Goal: Task Accomplishment & Management: Use online tool/utility

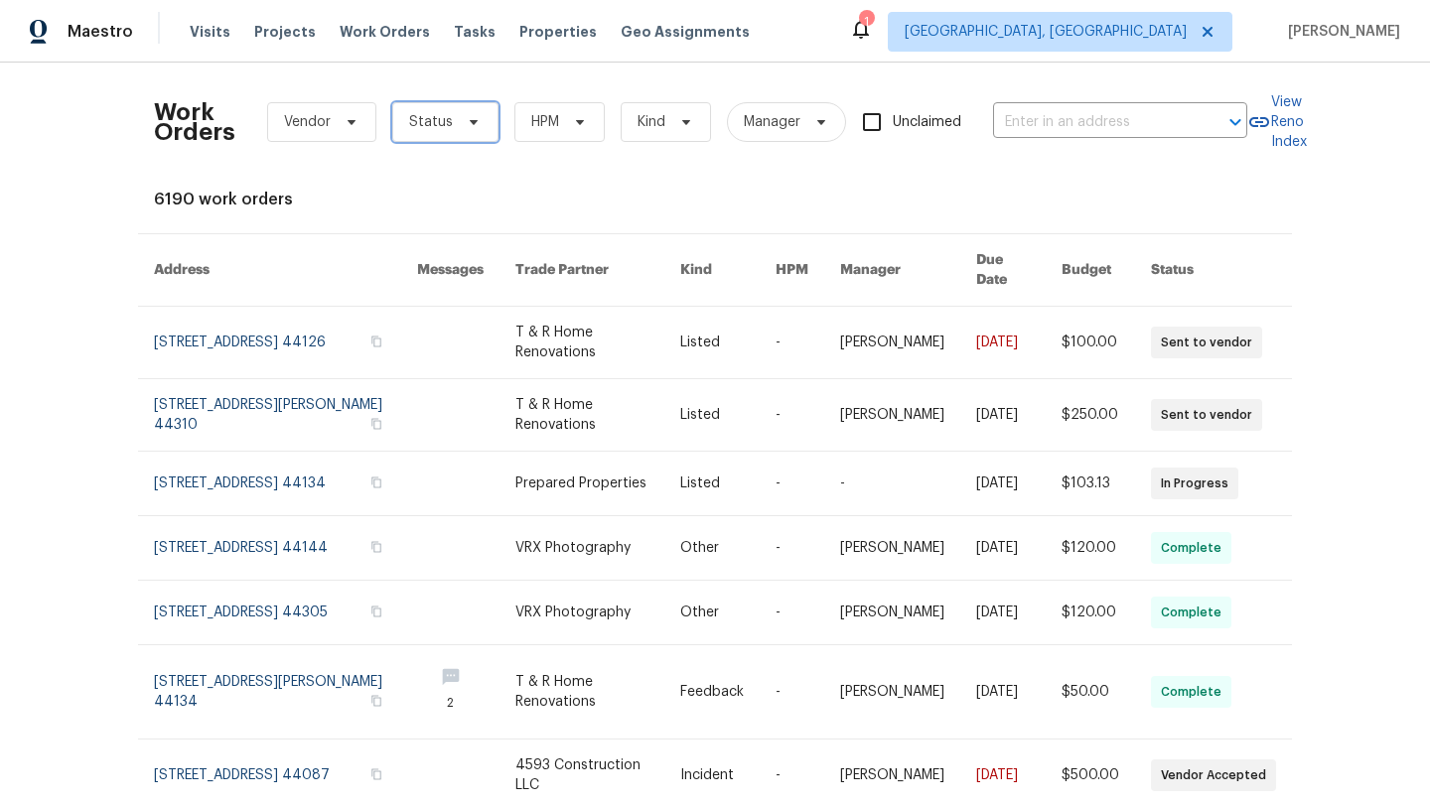
click at [443, 124] on span "Status" at bounding box center [431, 122] width 44 height 20
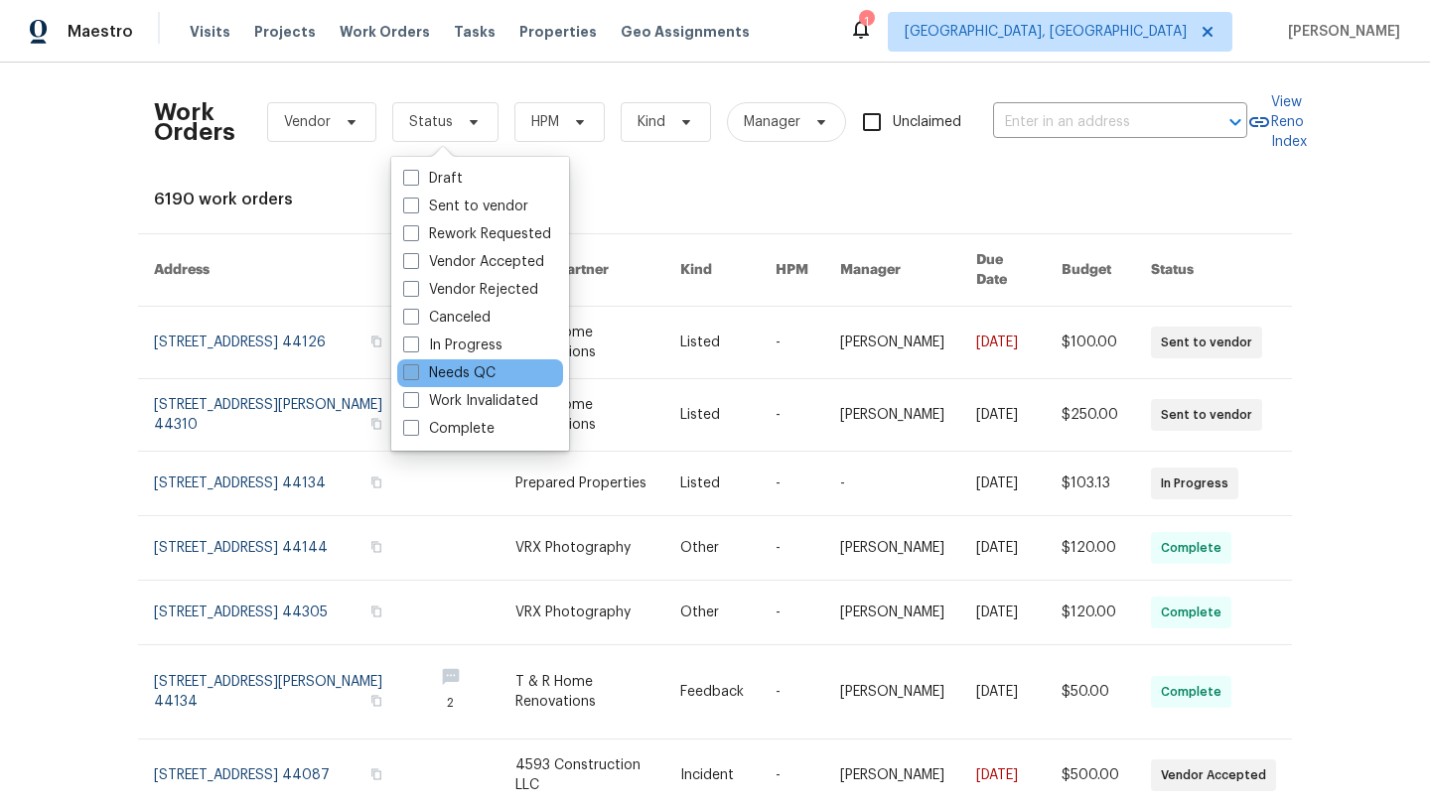
click at [436, 374] on label "Needs QC" at bounding box center [449, 373] width 92 height 20
click at [416, 374] on input "Needs QC" at bounding box center [409, 369] width 13 height 13
checkbox input "true"
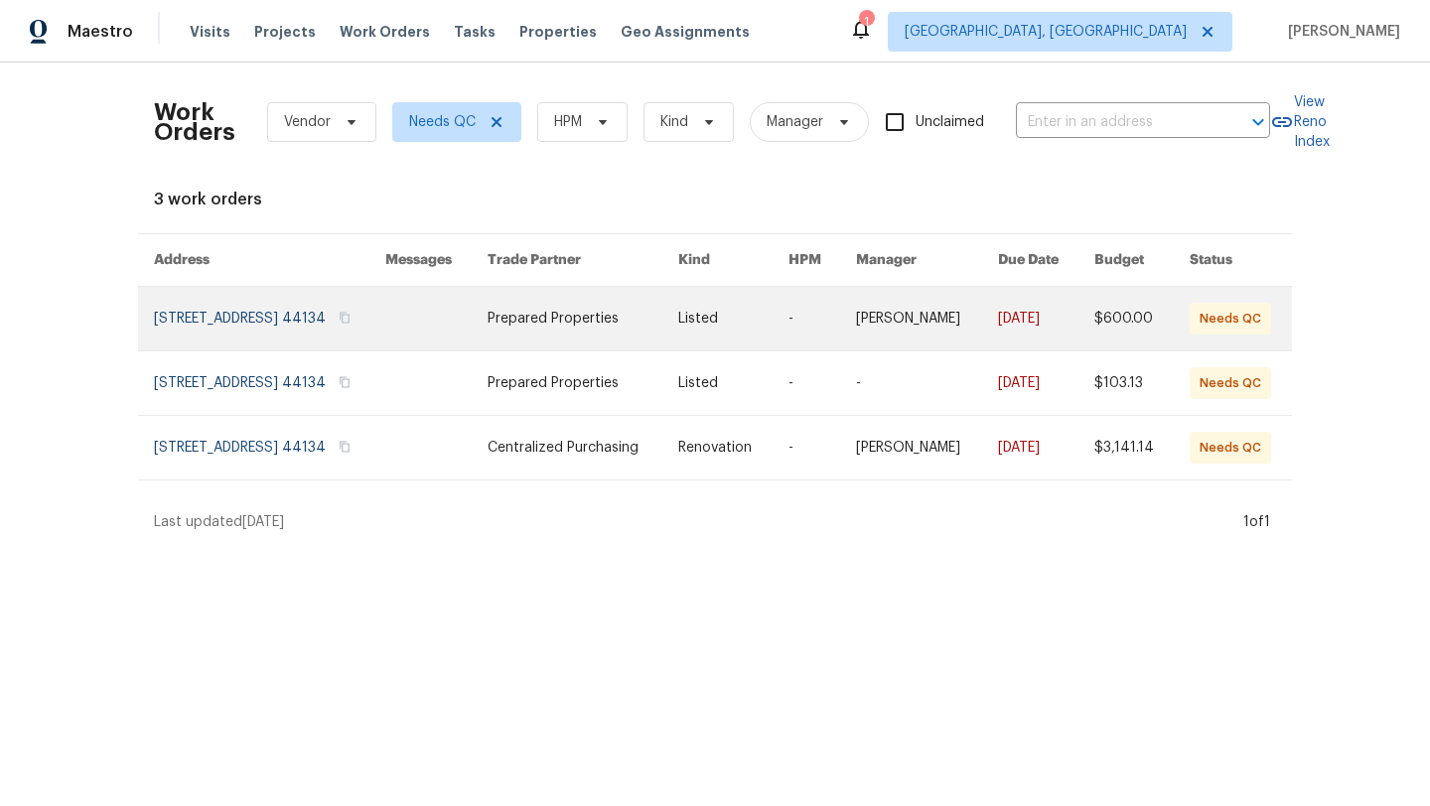
click at [261, 314] on link at bounding box center [269, 319] width 231 height 64
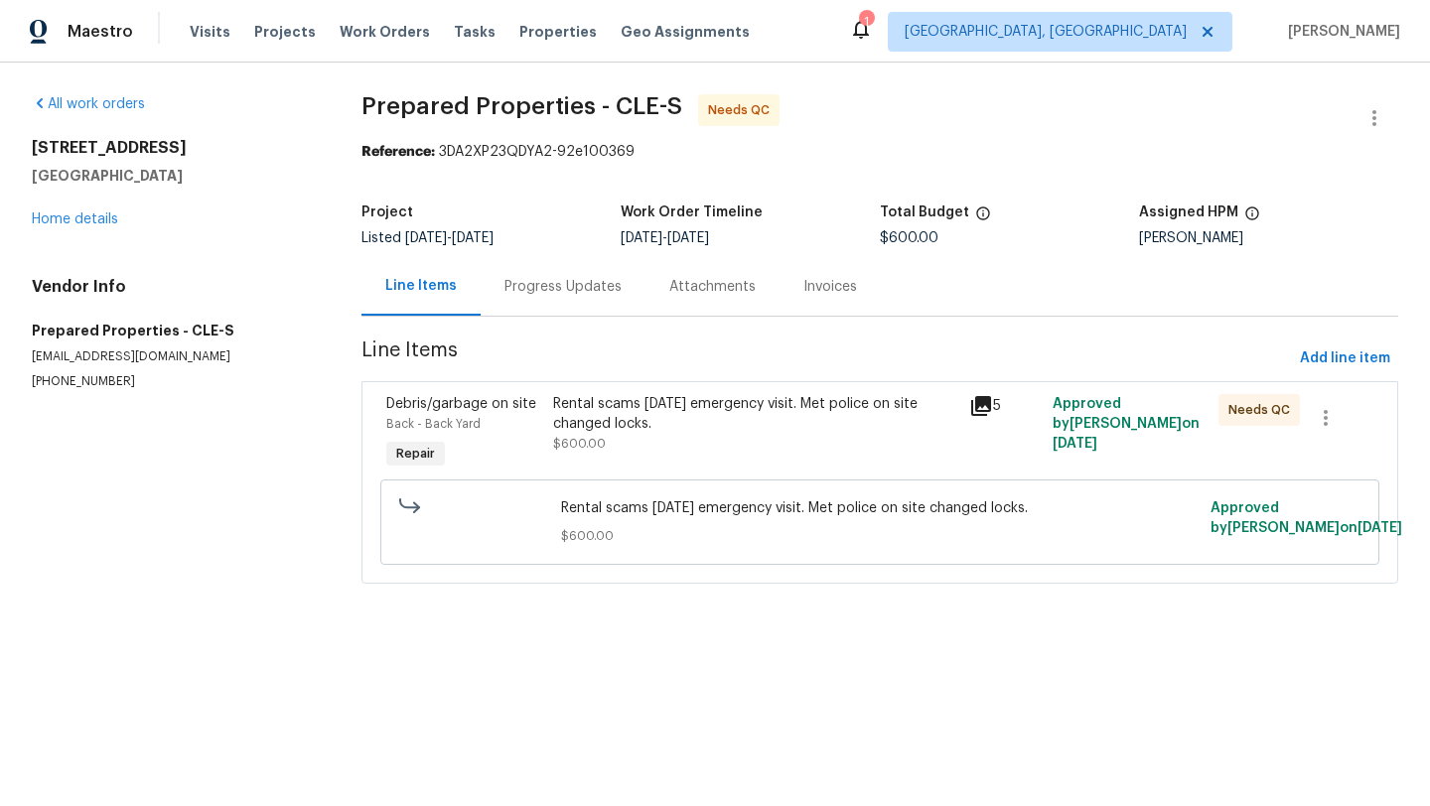
click at [704, 410] on div "Rental scams Friday emergency visit. Met police on site changed locks." at bounding box center [755, 414] width 404 height 40
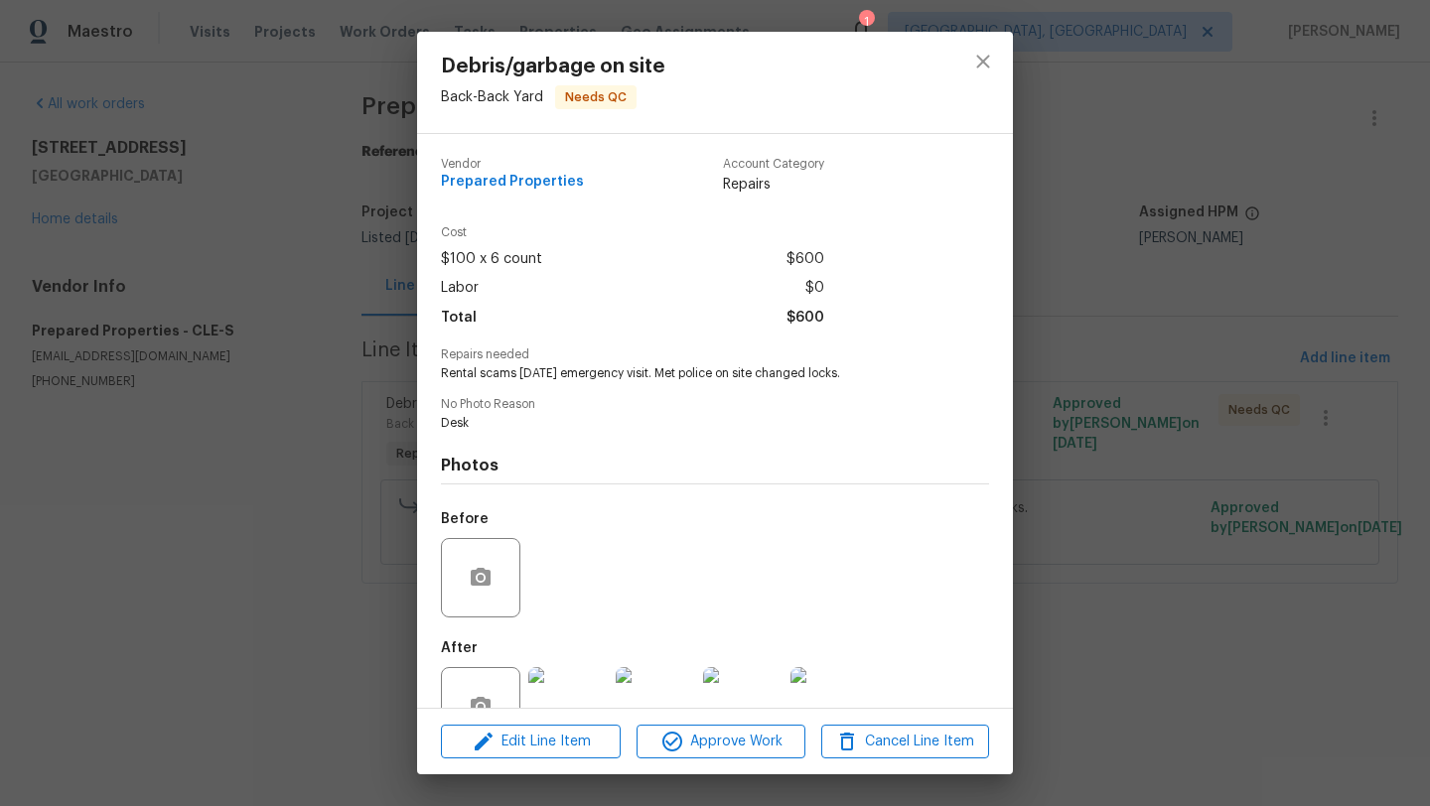
scroll to position [59, 0]
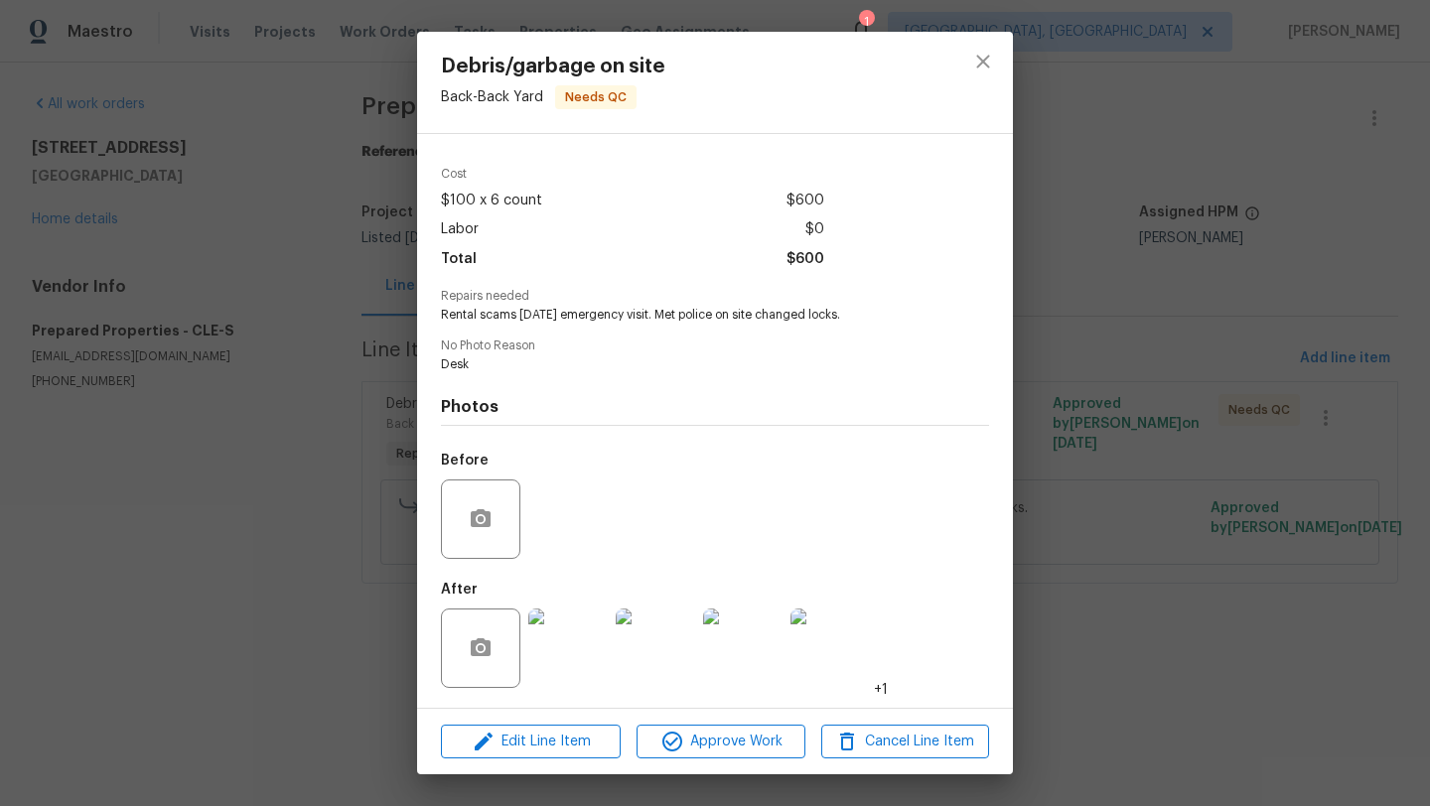
click at [550, 649] on img at bounding box center [567, 648] width 79 height 79
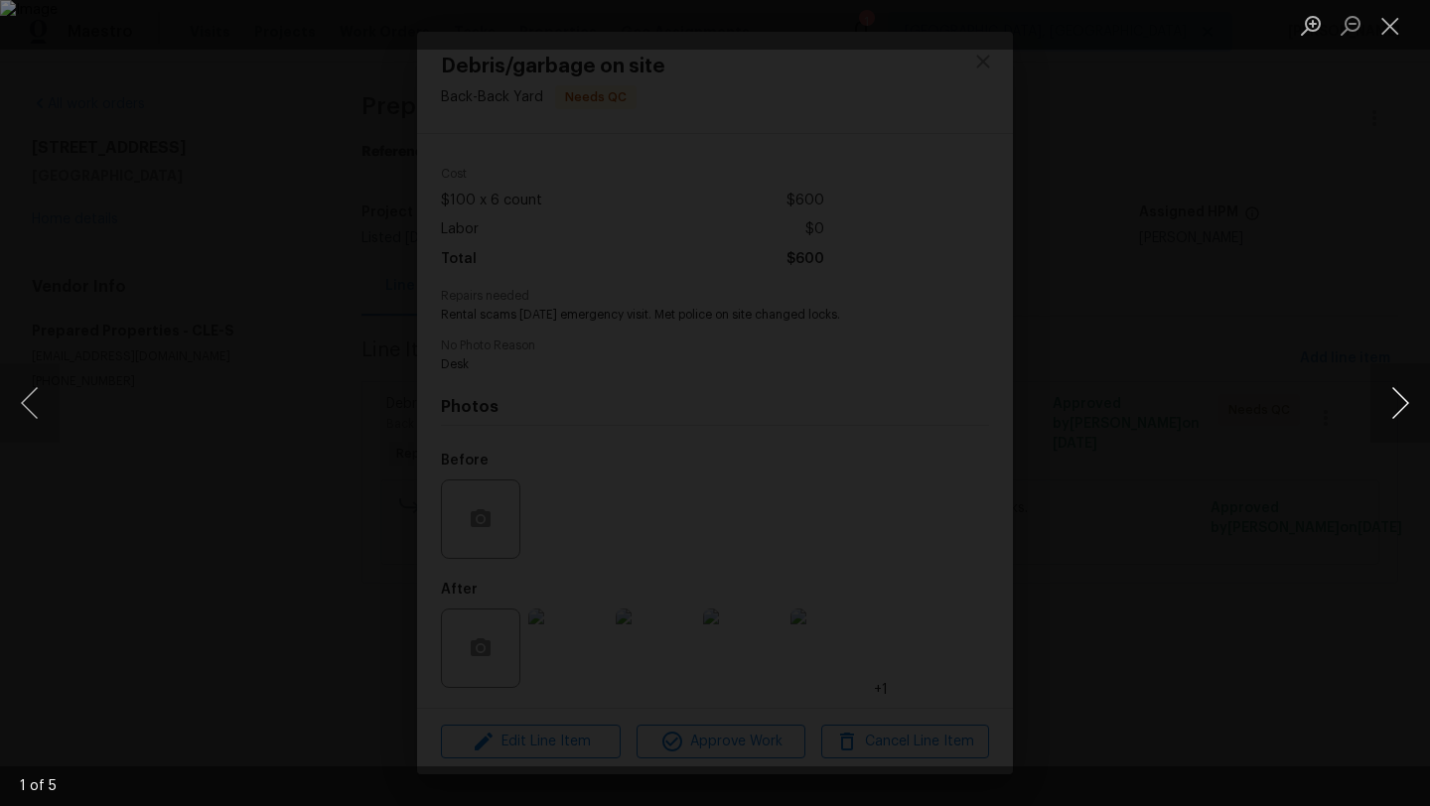
click at [1388, 404] on button "Next image" at bounding box center [1400, 402] width 60 height 79
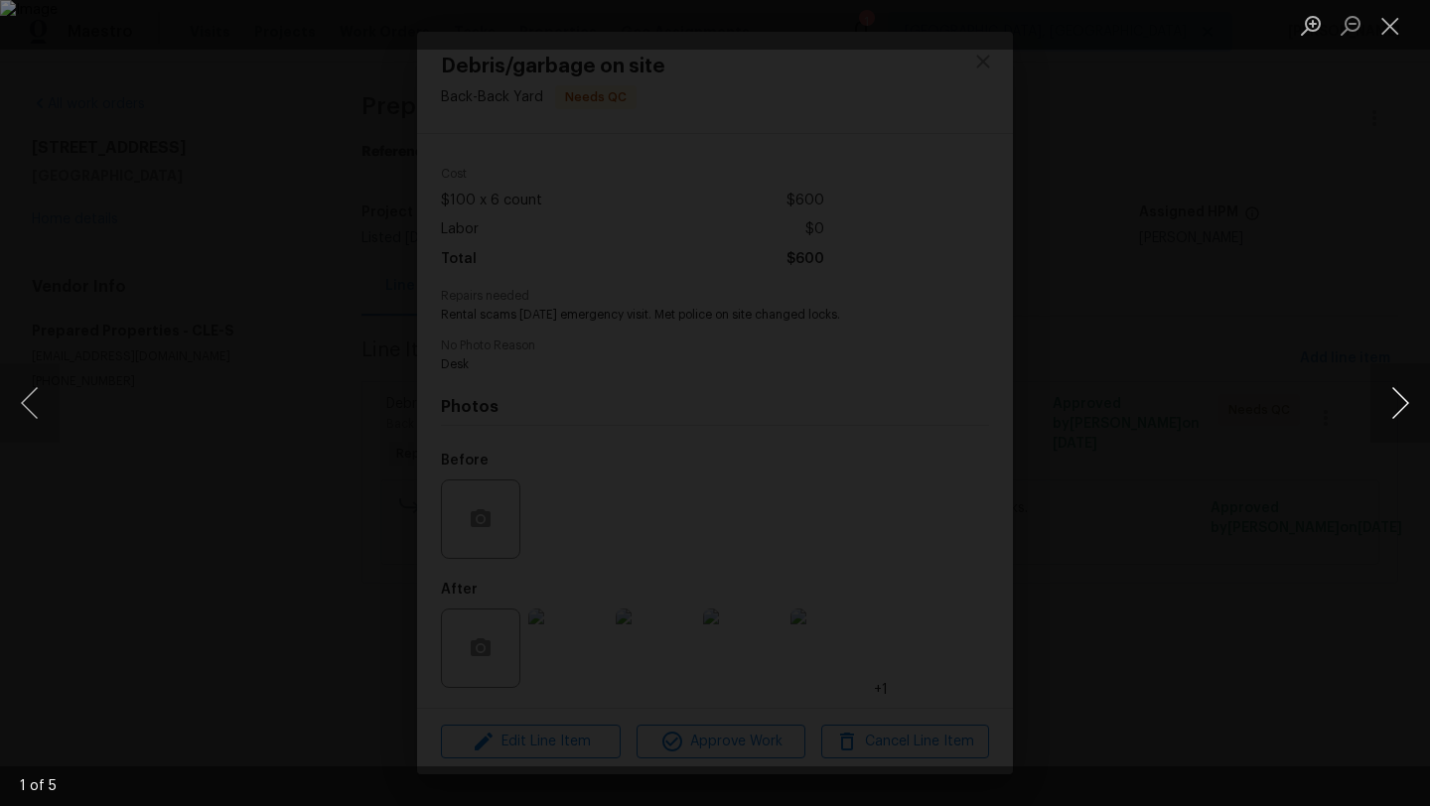
click at [1388, 404] on button "Next image" at bounding box center [1400, 402] width 60 height 79
click at [1394, 28] on button "Close lightbox" at bounding box center [1390, 25] width 40 height 35
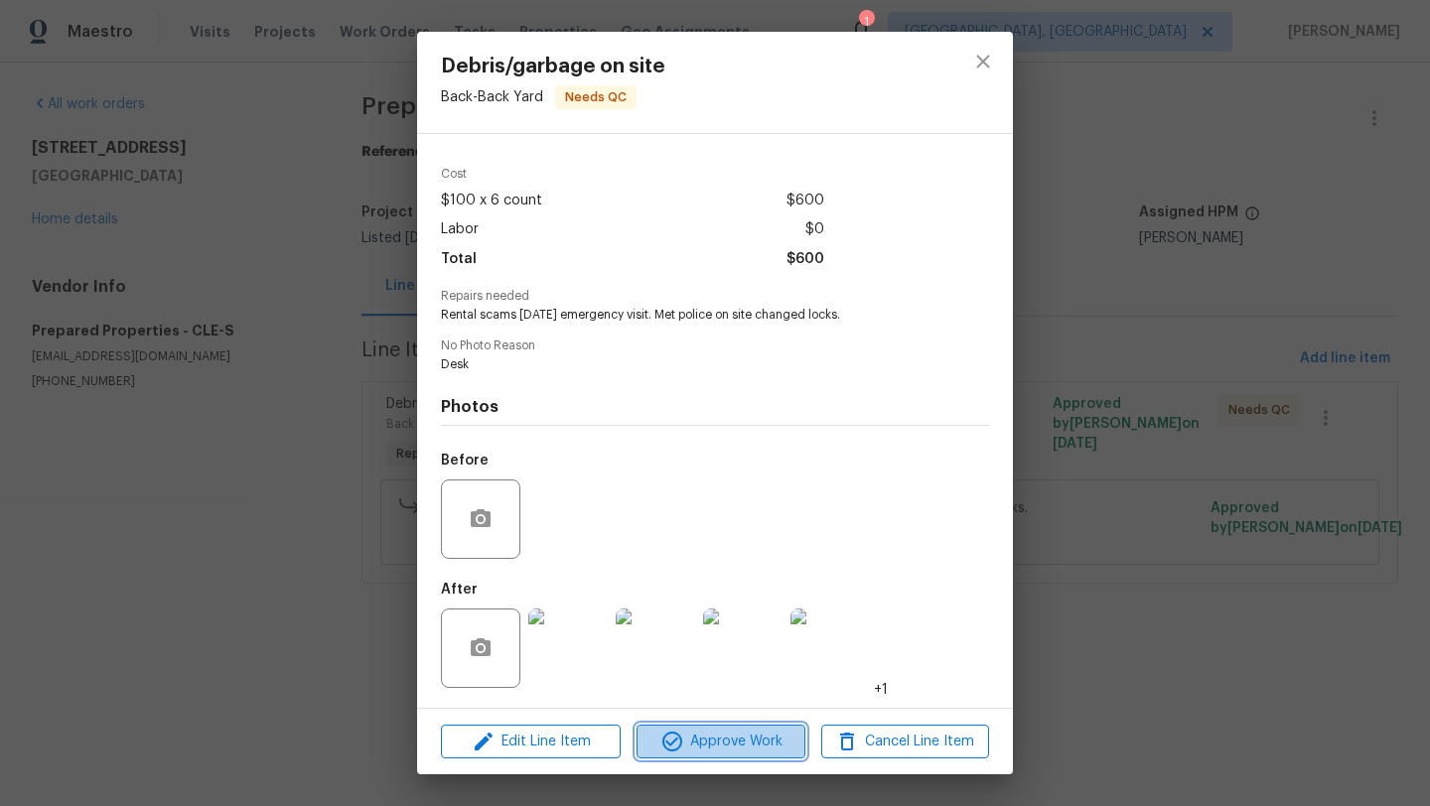
click at [695, 747] on span "Approve Work" at bounding box center [720, 742] width 156 height 25
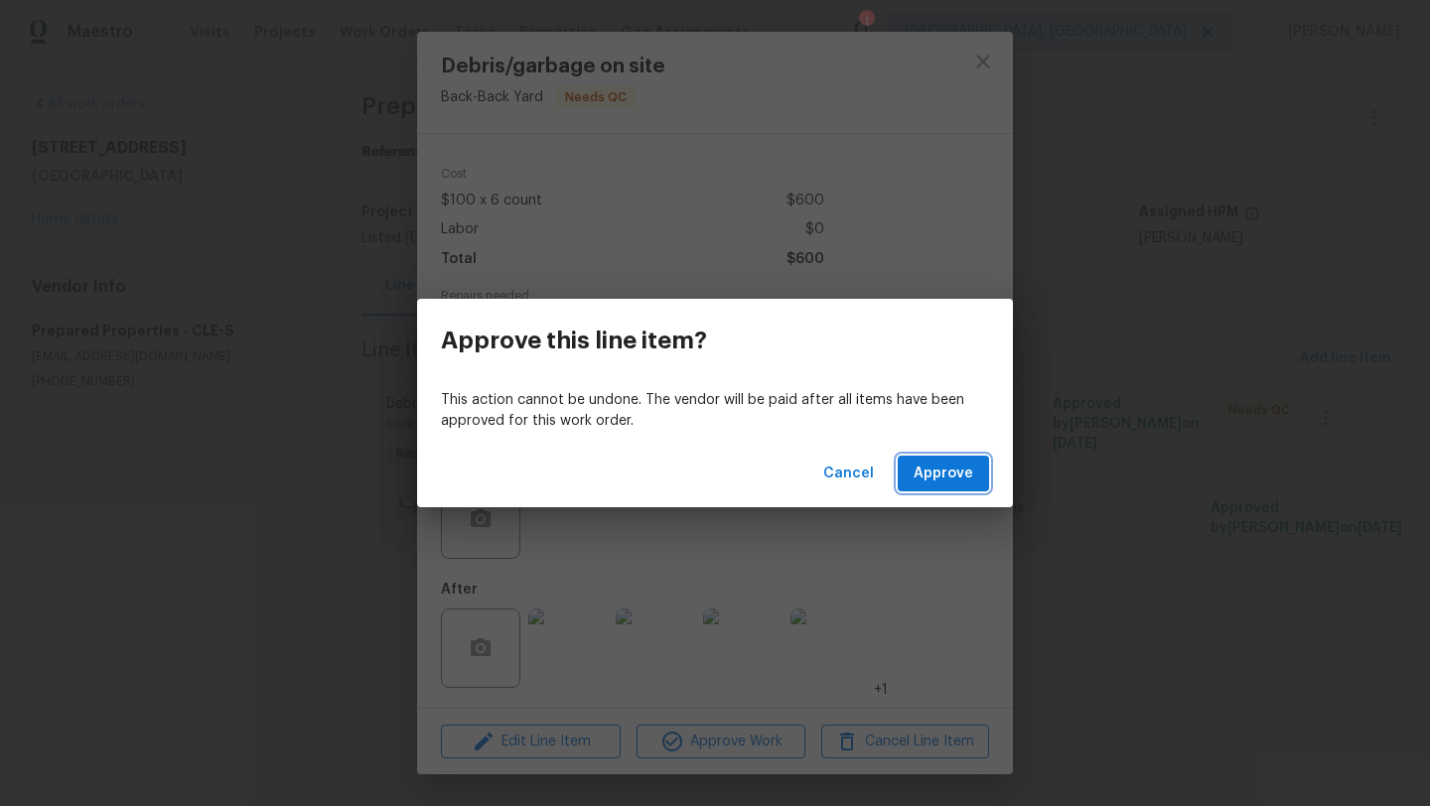
click at [957, 479] on span "Approve" at bounding box center [943, 474] width 60 height 25
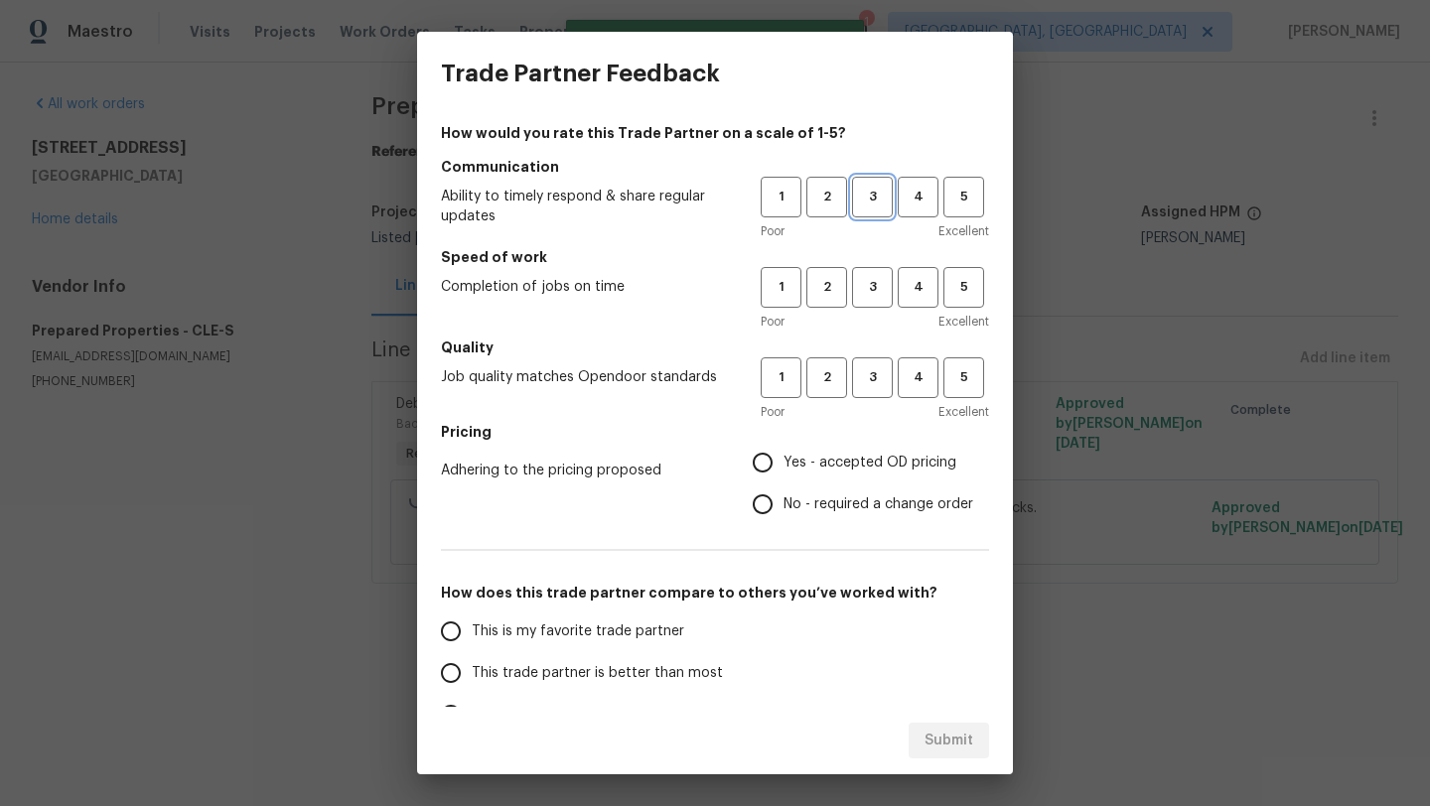
click at [879, 200] on span "3" at bounding box center [872, 197] width 37 height 23
click at [904, 290] on span "4" at bounding box center [917, 287] width 37 height 23
click at [869, 389] on button "3" at bounding box center [872, 377] width 41 height 41
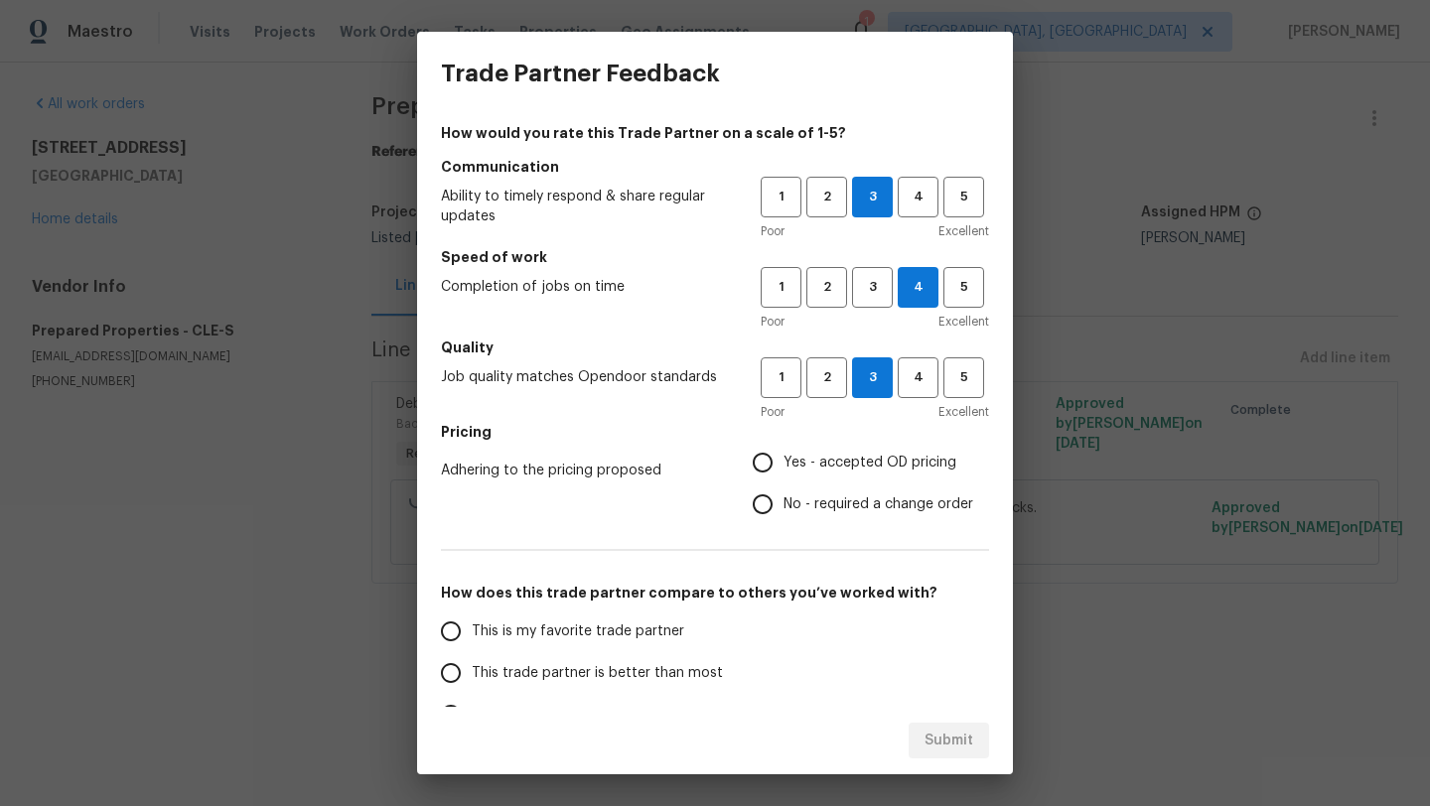
click at [761, 464] on input "Yes - accepted OD pricing" at bounding box center [763, 463] width 42 height 42
radio input "true"
click at [529, 676] on span "This trade partner is better than most" at bounding box center [597, 673] width 251 height 21
click at [472, 676] on input "This trade partner is better than most" at bounding box center [451, 673] width 42 height 42
click at [943, 739] on span "Submit" at bounding box center [948, 741] width 49 height 25
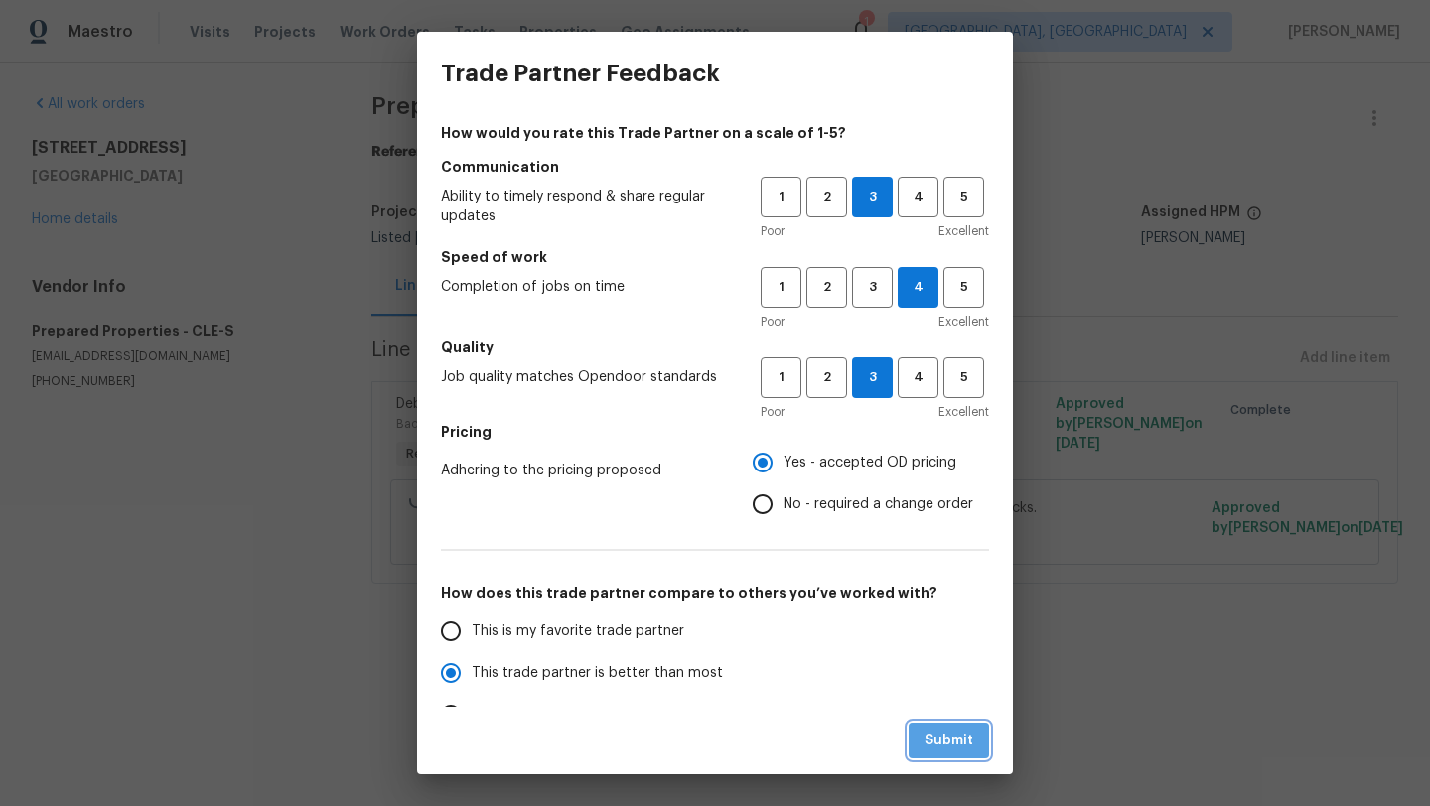
radio input "true"
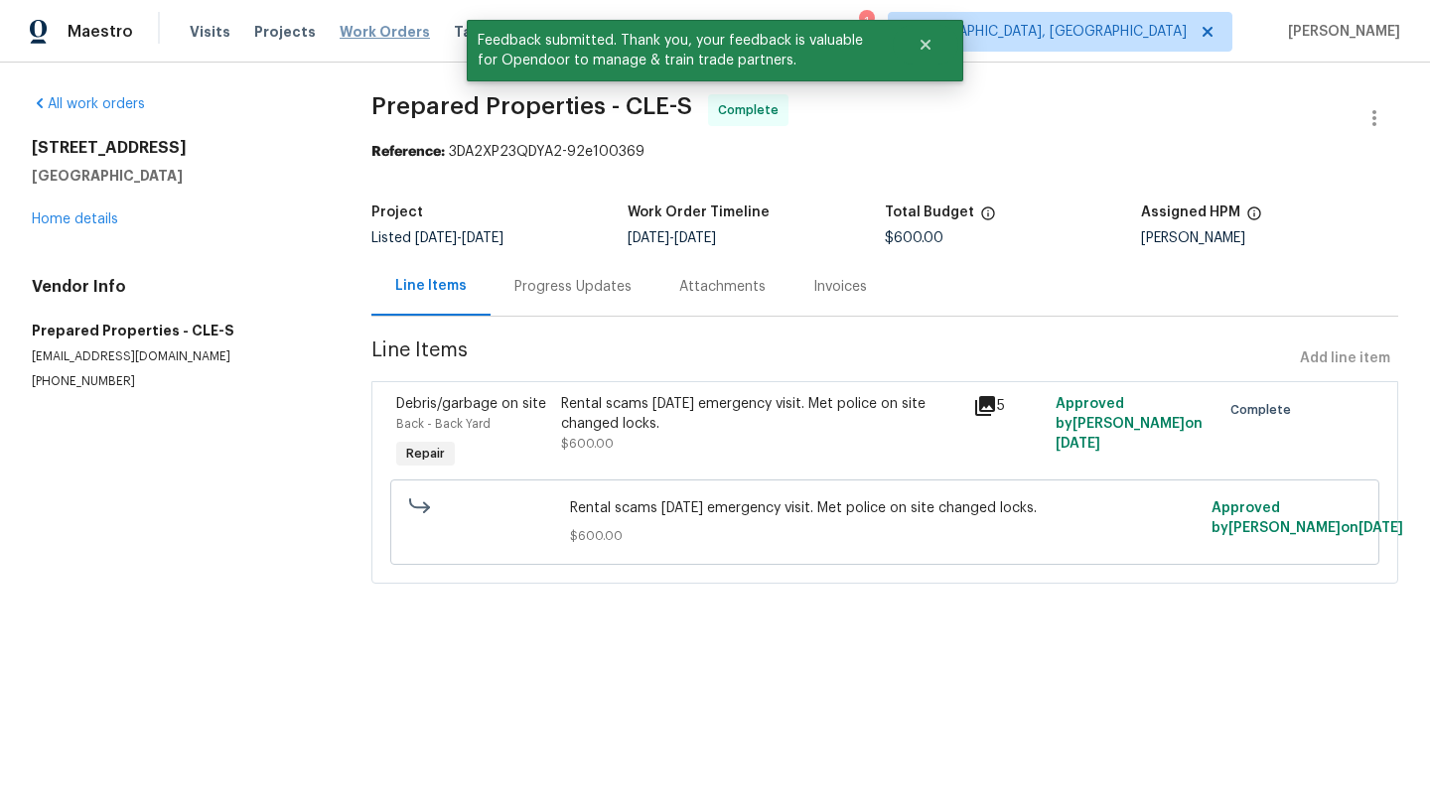
click at [359, 29] on span "Work Orders" at bounding box center [385, 32] width 90 height 20
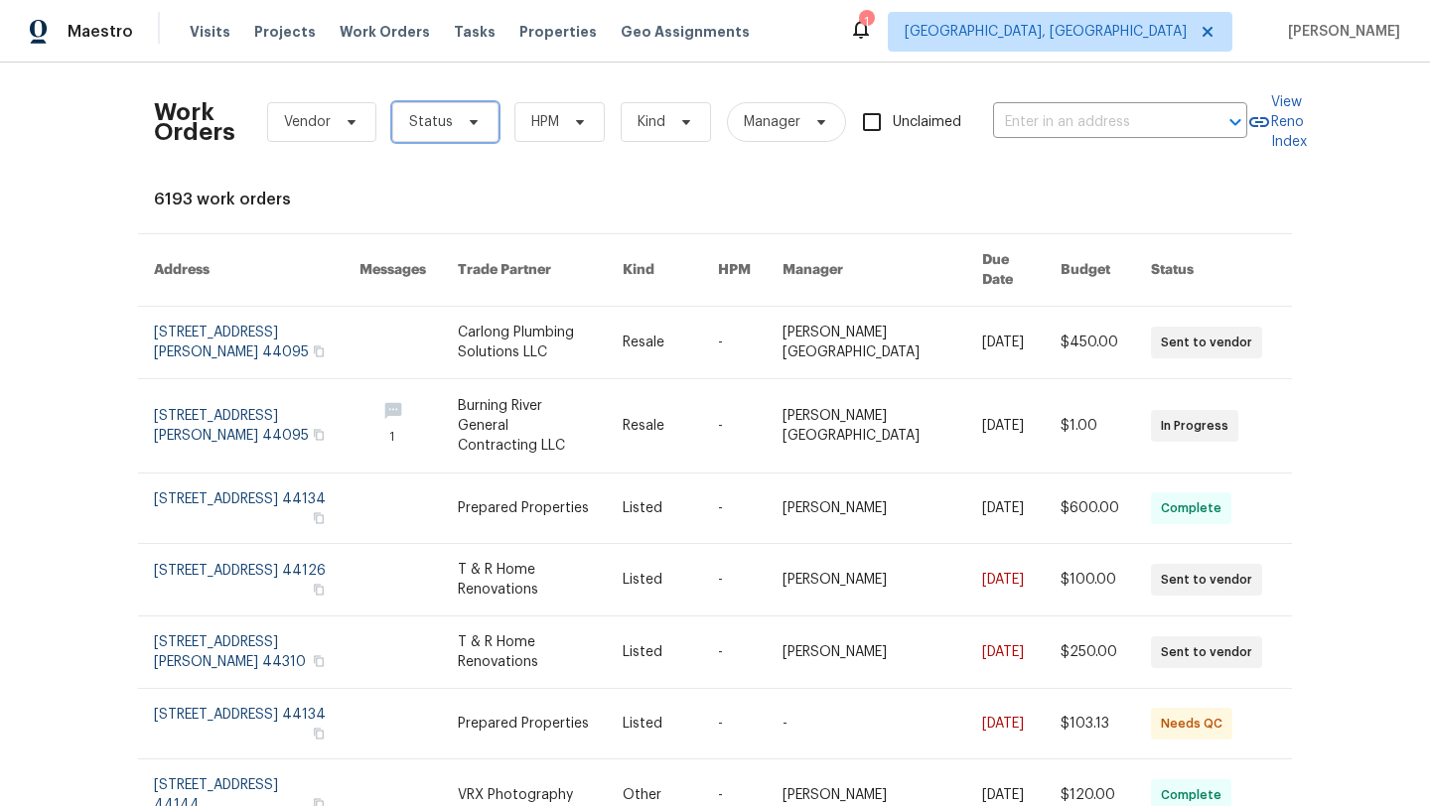
click at [466, 125] on icon at bounding box center [474, 122] width 16 height 16
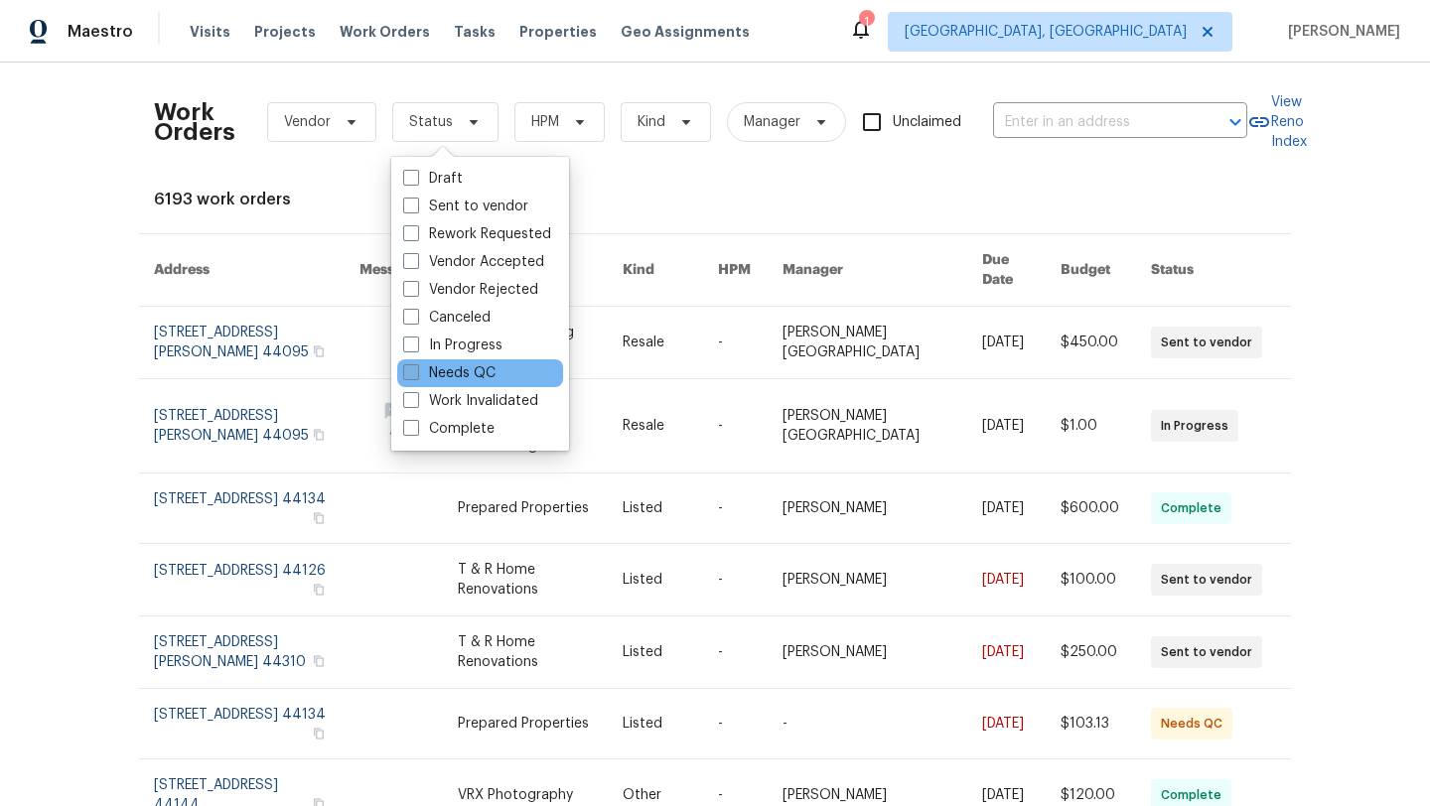
click at [480, 369] on label "Needs QC" at bounding box center [449, 373] width 92 height 20
click at [416, 369] on input "Needs QC" at bounding box center [409, 369] width 13 height 13
checkbox input "true"
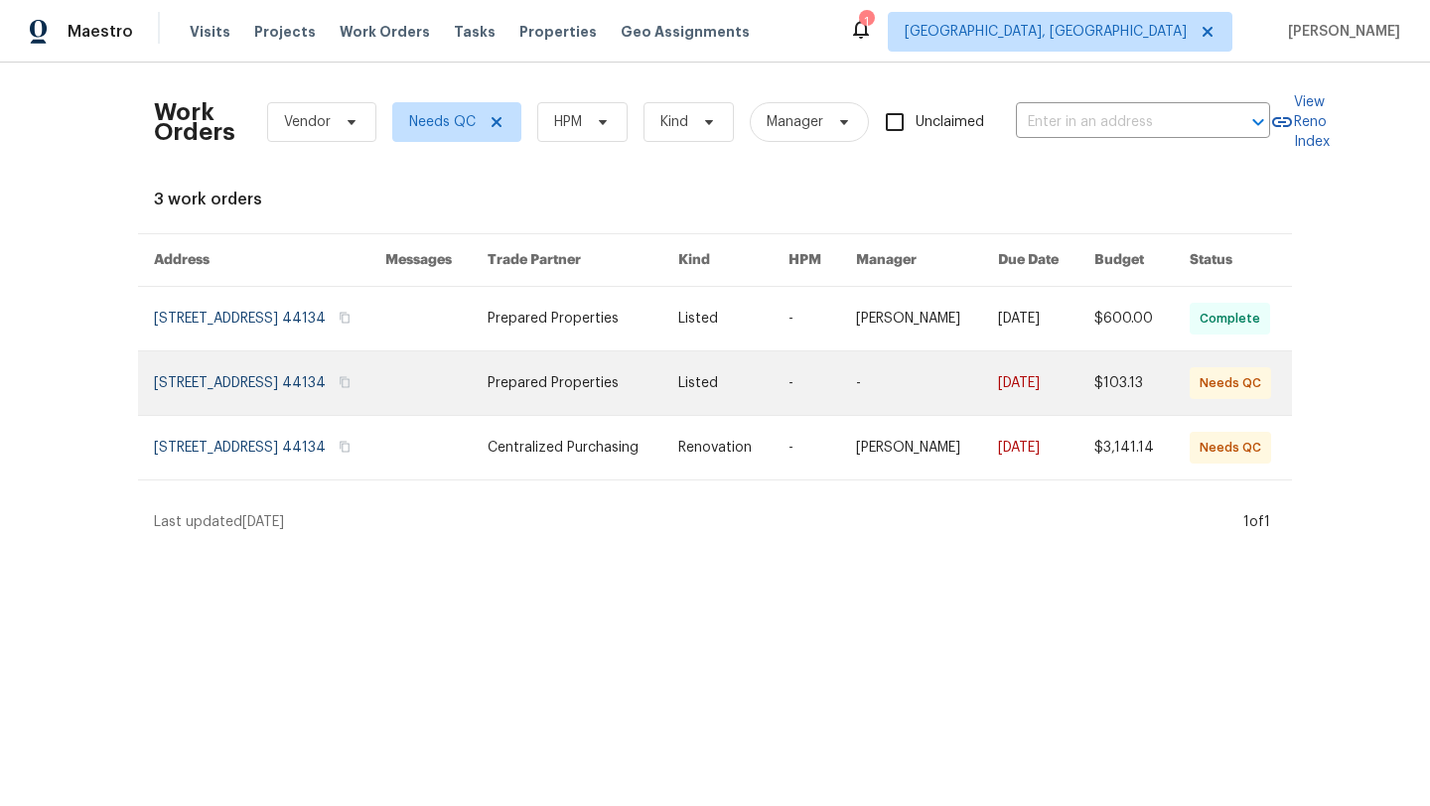
click at [459, 389] on link at bounding box center [436, 383] width 102 height 64
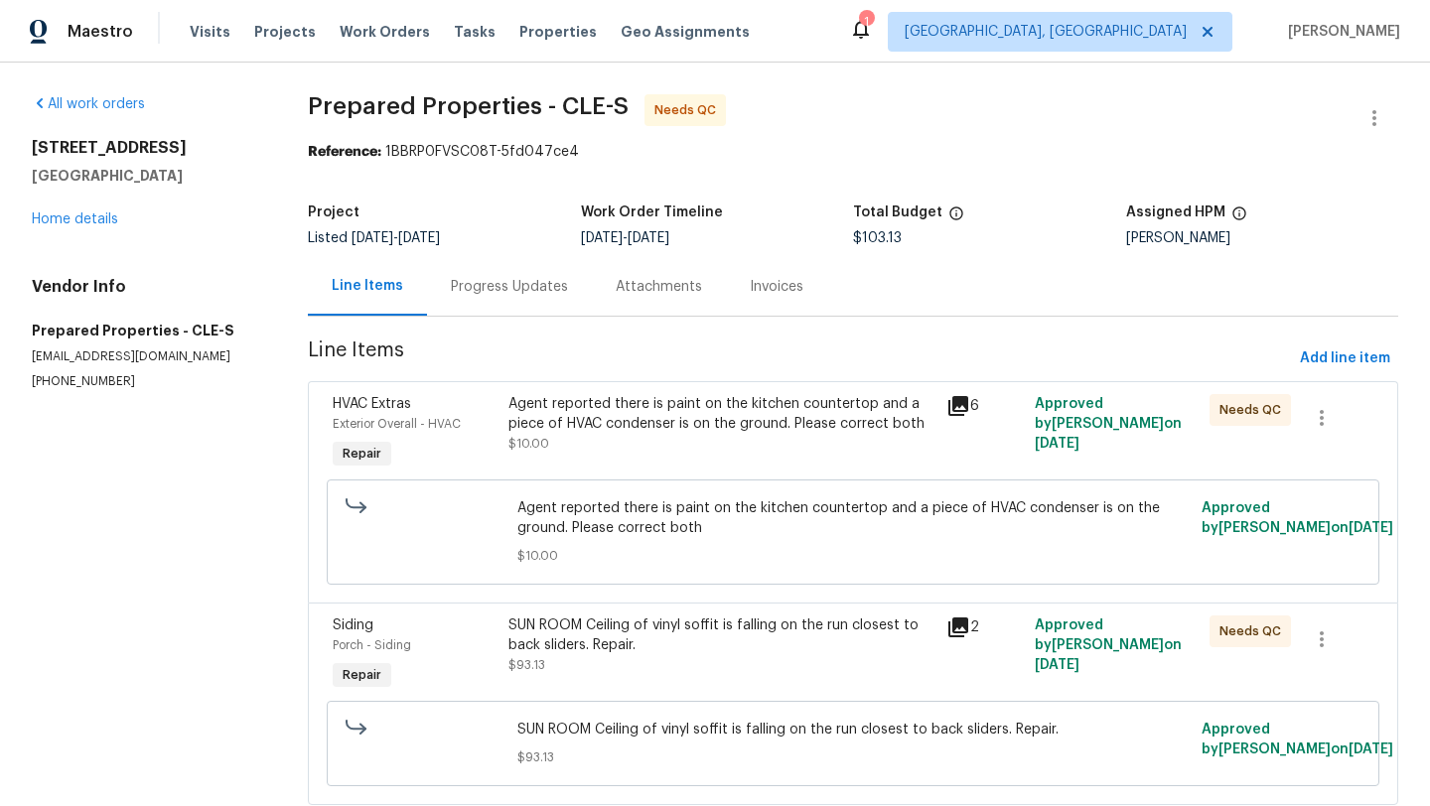
click at [639, 437] on div "Agent reported there is paint on the kitchen countertop and a piece of HVAC con…" at bounding box center [721, 424] width 427 height 60
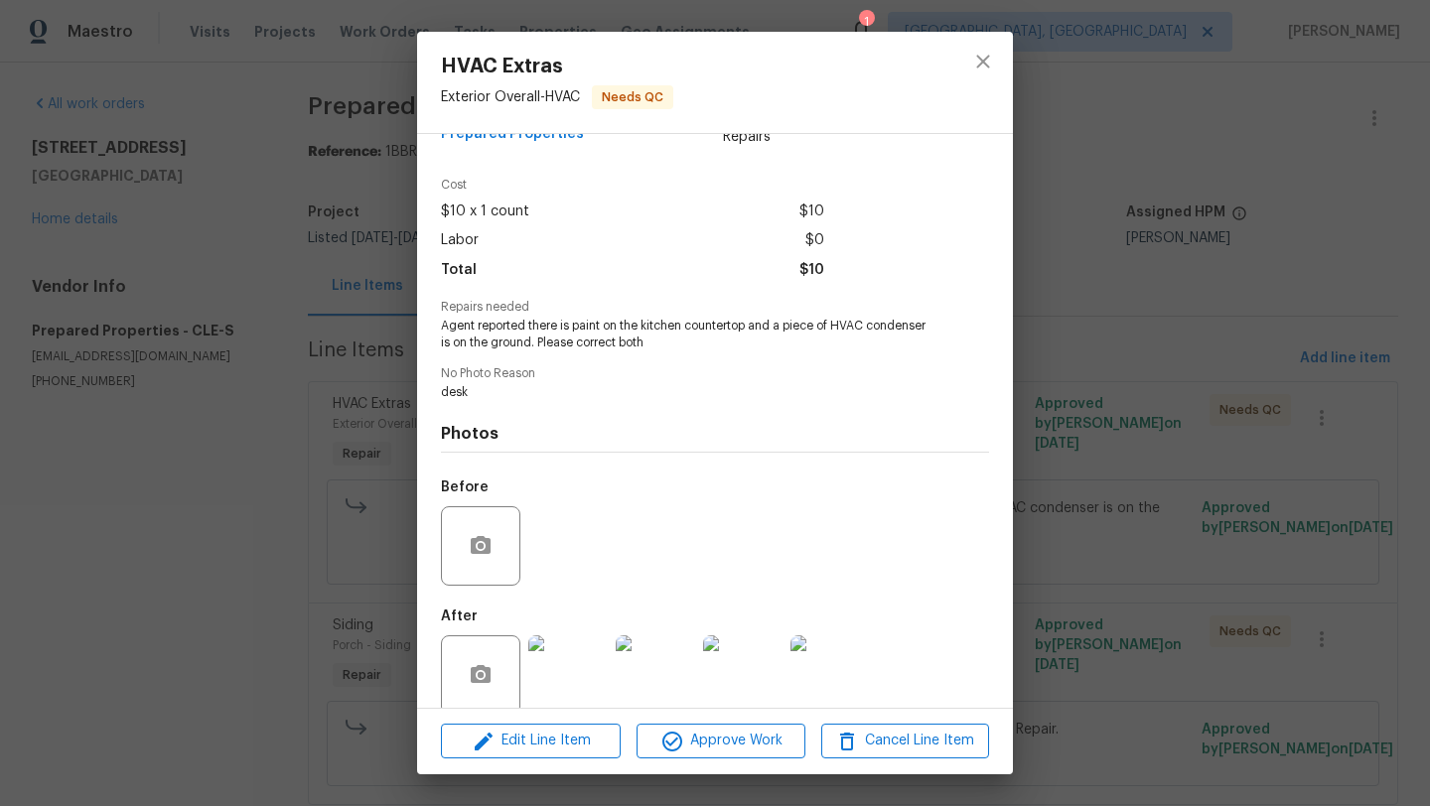
scroll to position [75, 0]
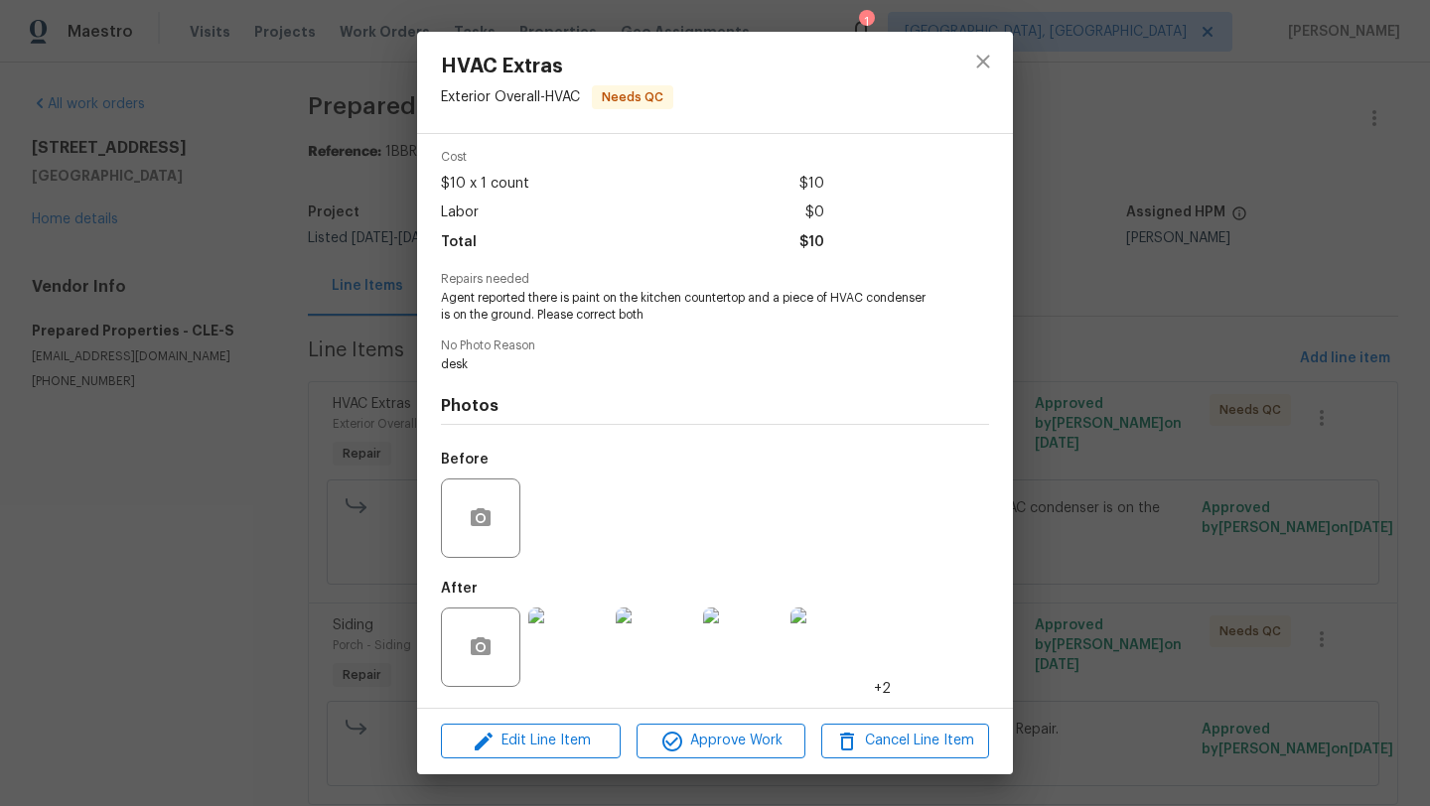
click at [564, 653] on img at bounding box center [567, 647] width 79 height 79
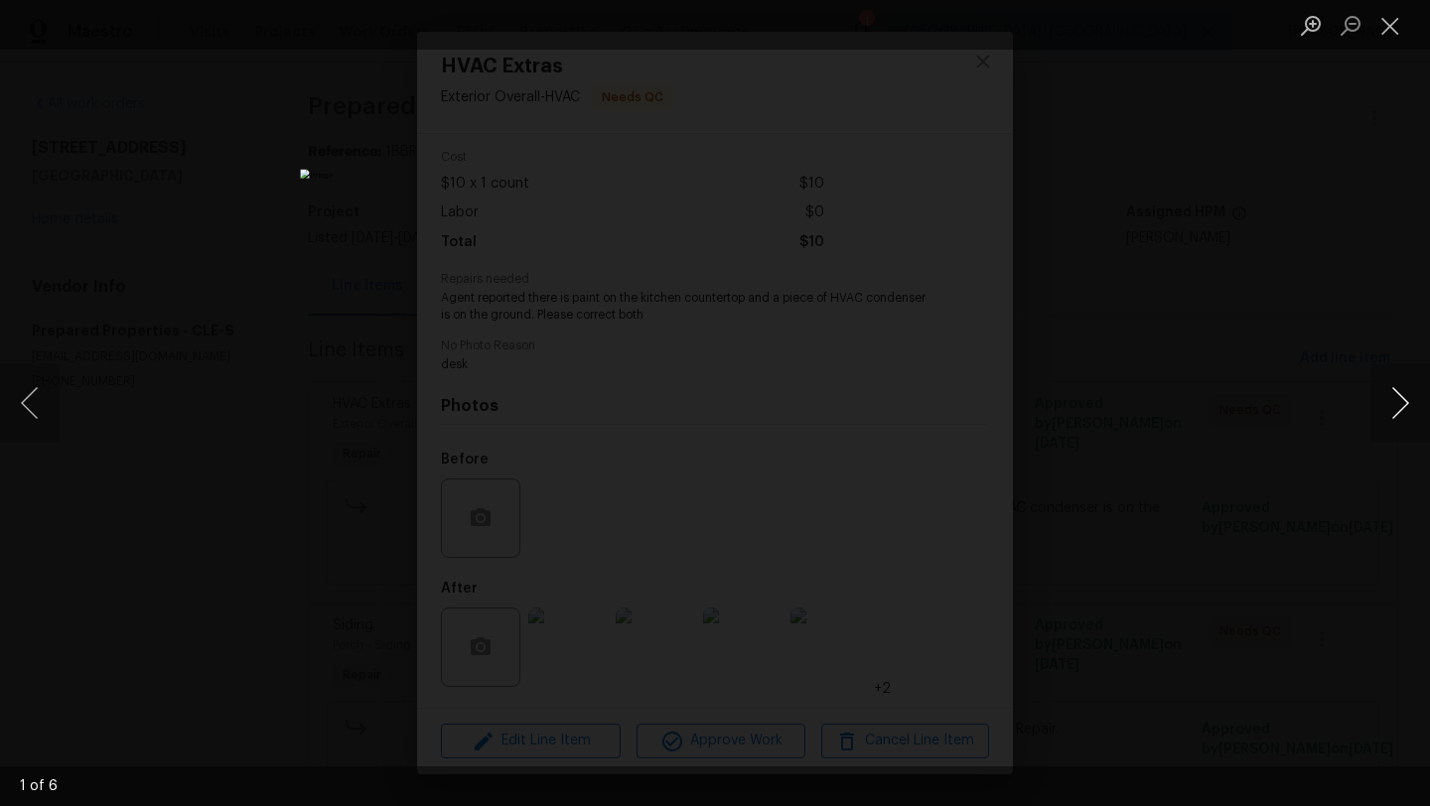
click at [1397, 414] on button "Next image" at bounding box center [1400, 402] width 60 height 79
click at [1397, 415] on button "Next image" at bounding box center [1400, 402] width 60 height 79
click at [1388, 21] on button "Close lightbox" at bounding box center [1390, 25] width 40 height 35
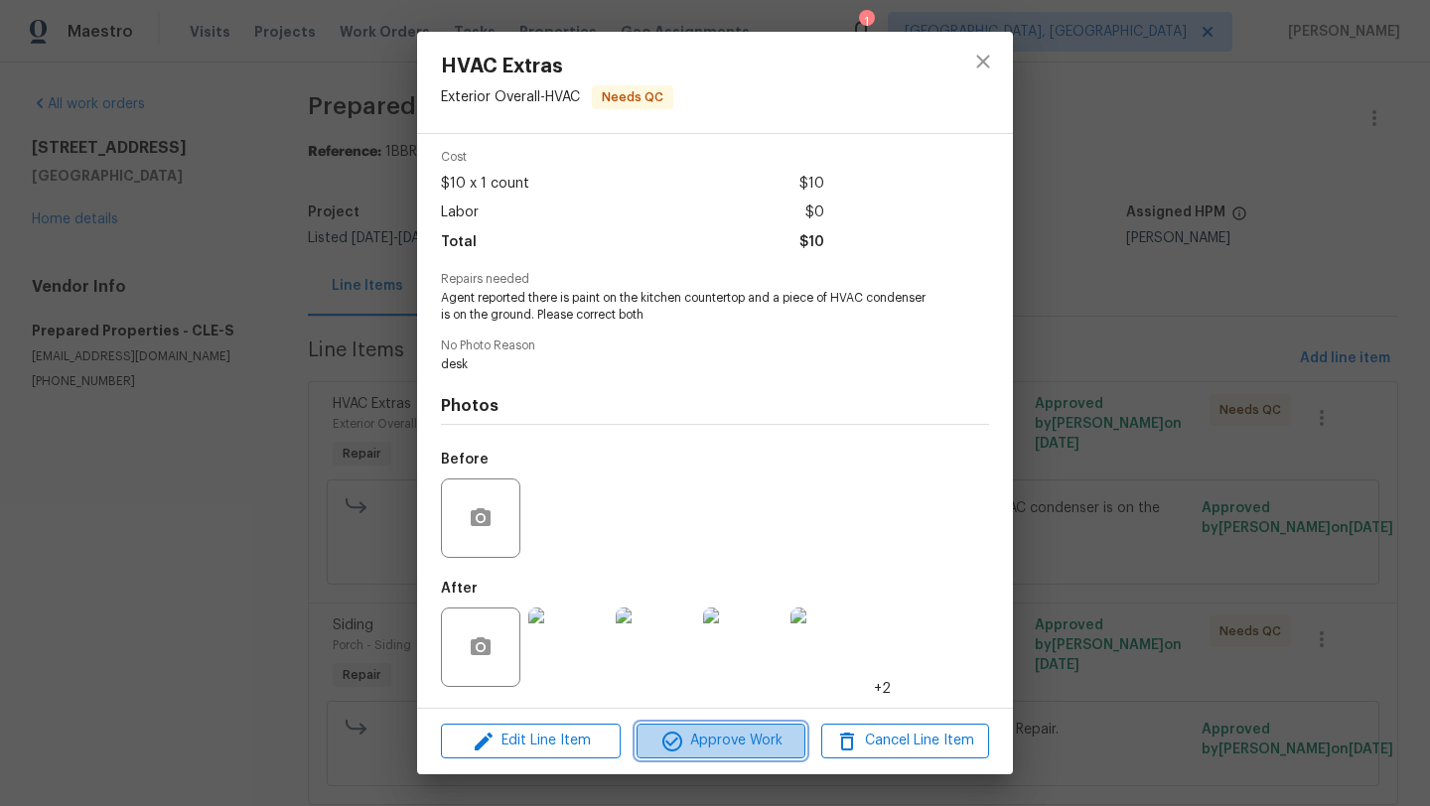
click at [733, 744] on span "Approve Work" at bounding box center [720, 741] width 156 height 25
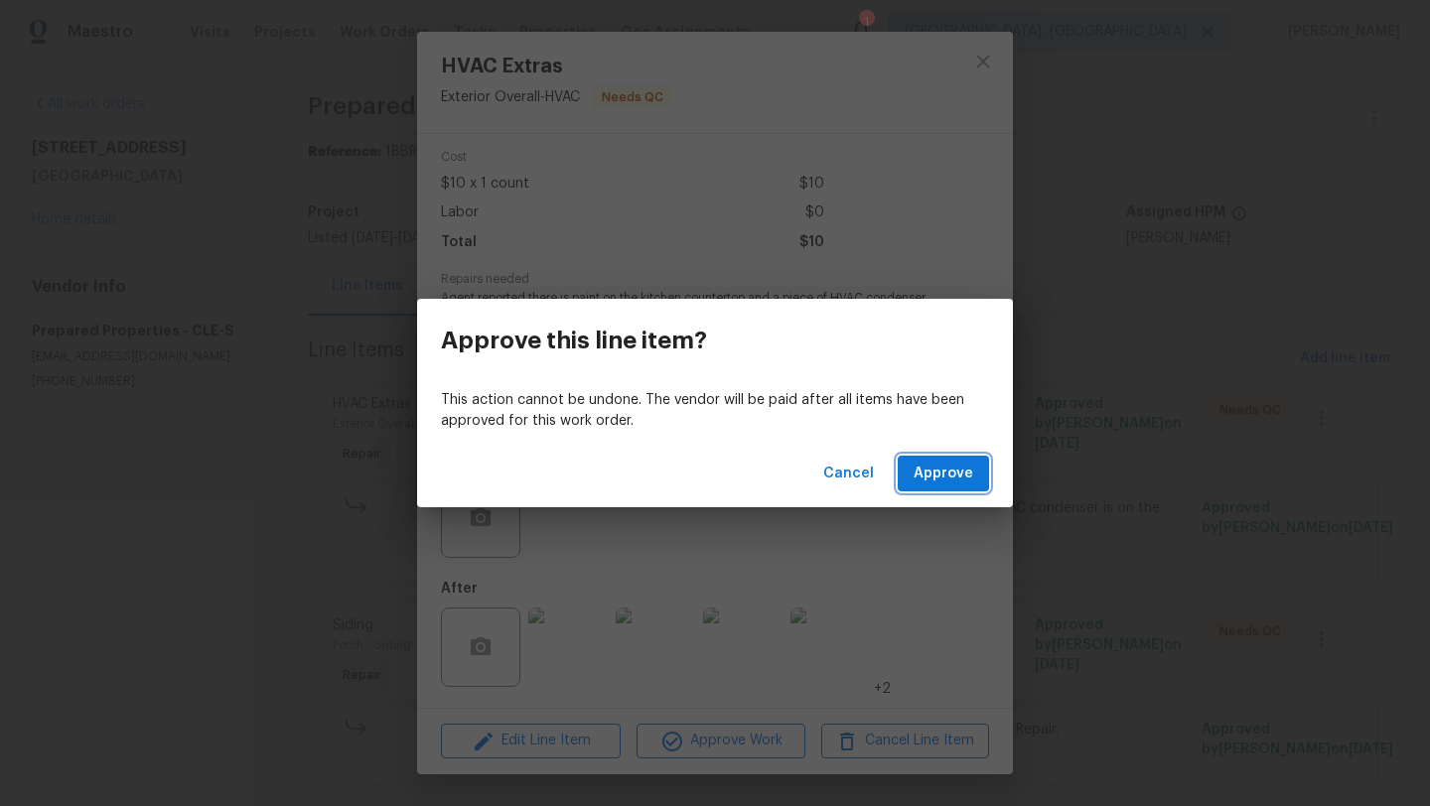
click at [936, 468] on span "Approve" at bounding box center [943, 474] width 60 height 25
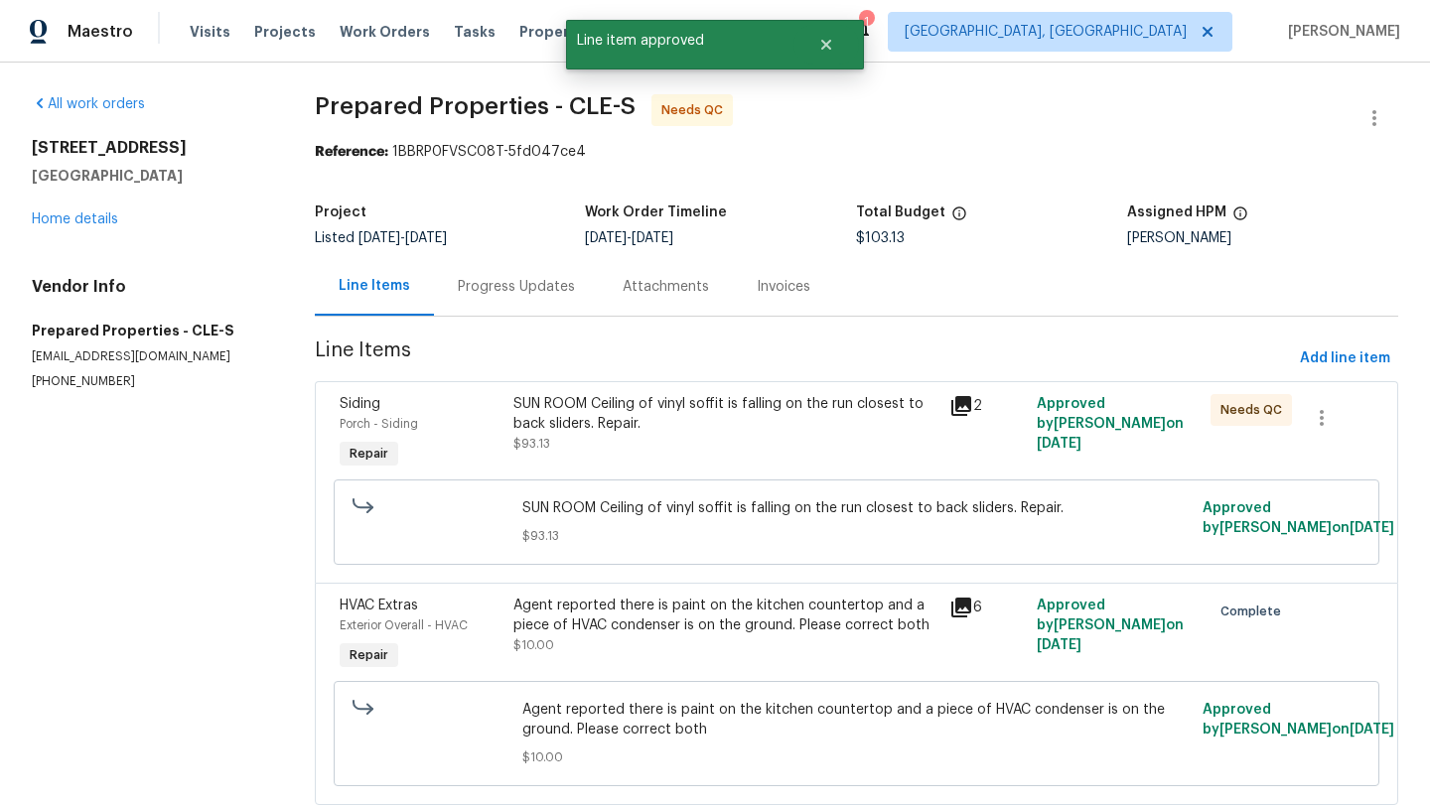
click at [652, 411] on div "SUN ROOM Ceiling of vinyl soffit is falling on the run closest to back sliders.…" at bounding box center [725, 414] width 424 height 40
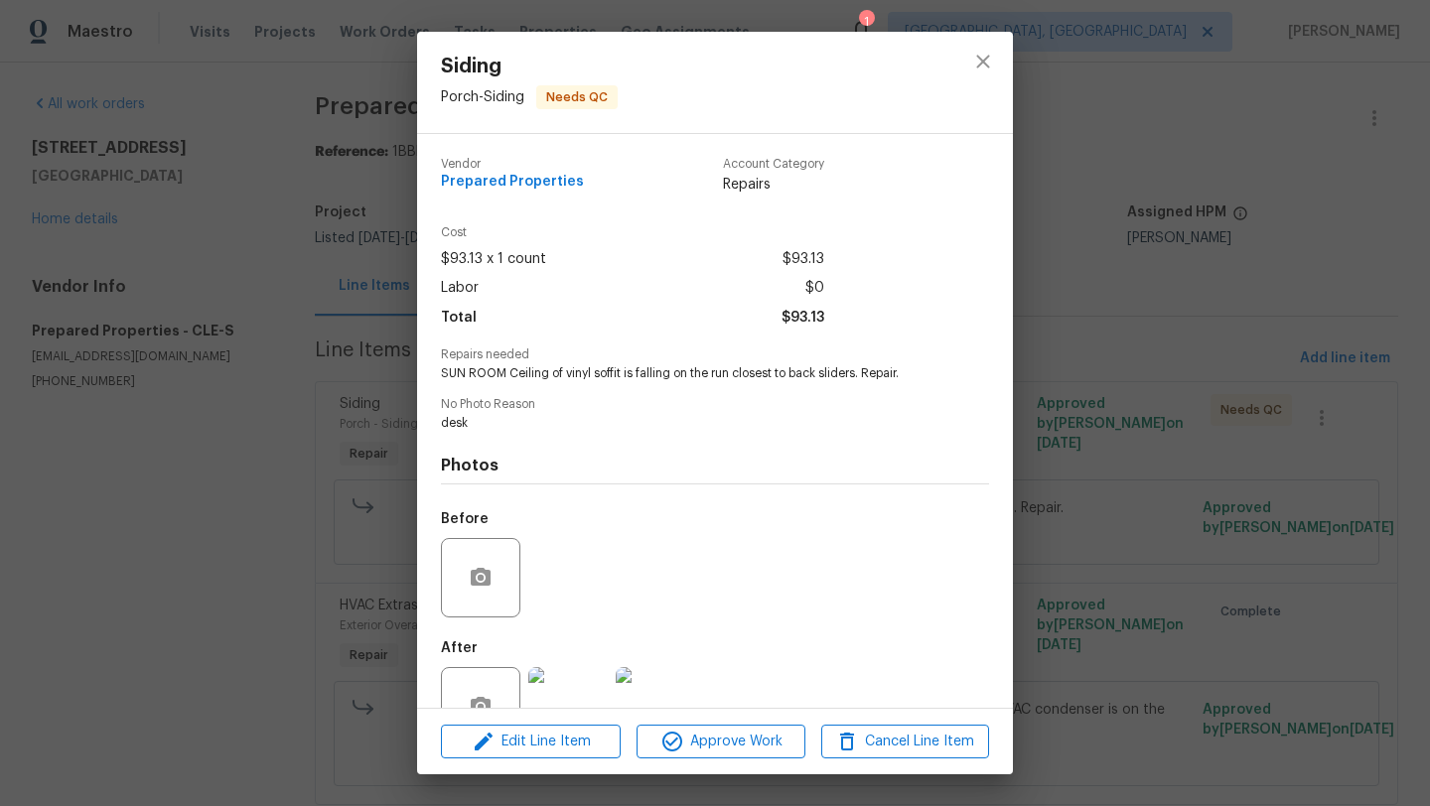
scroll to position [59, 0]
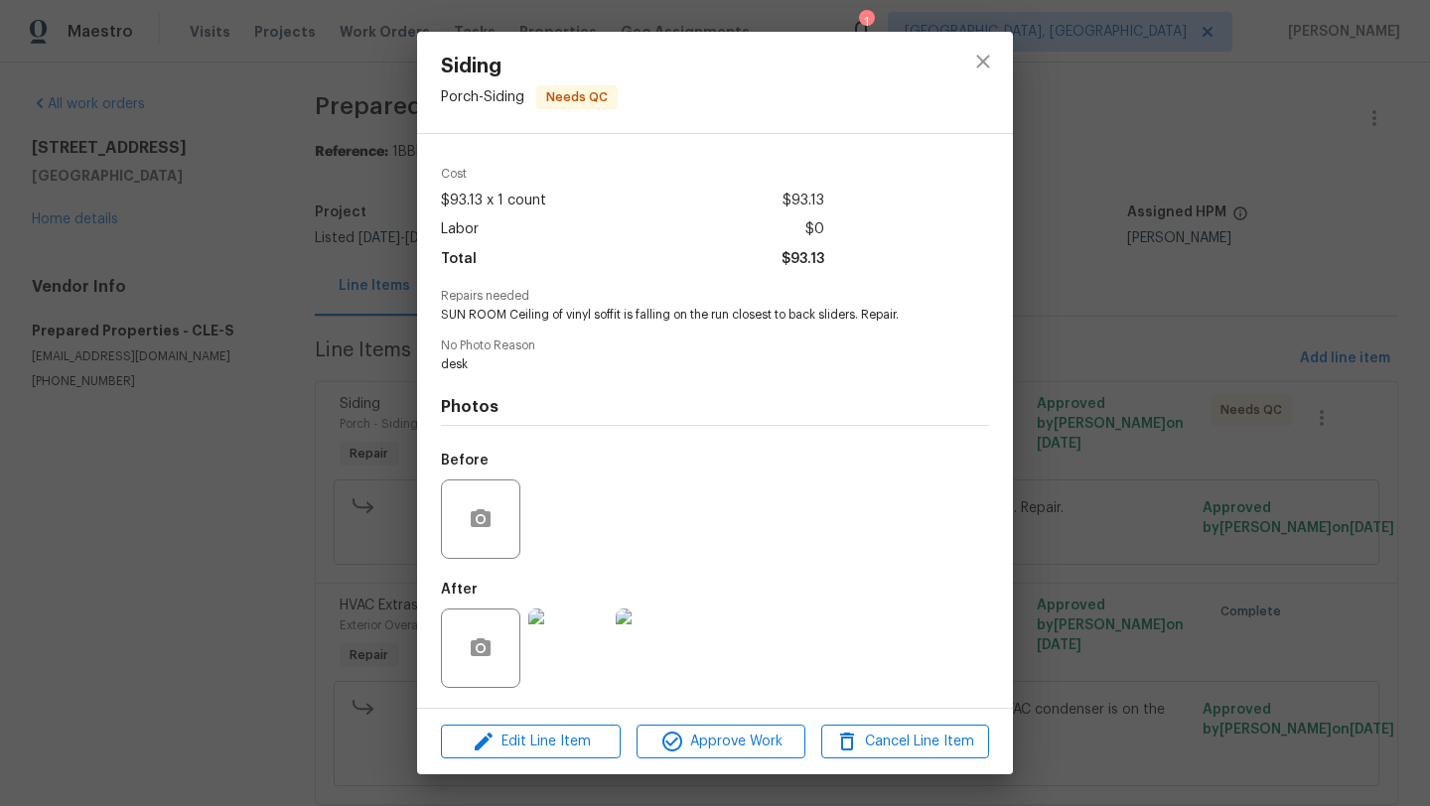
click at [558, 655] on img at bounding box center [567, 648] width 79 height 79
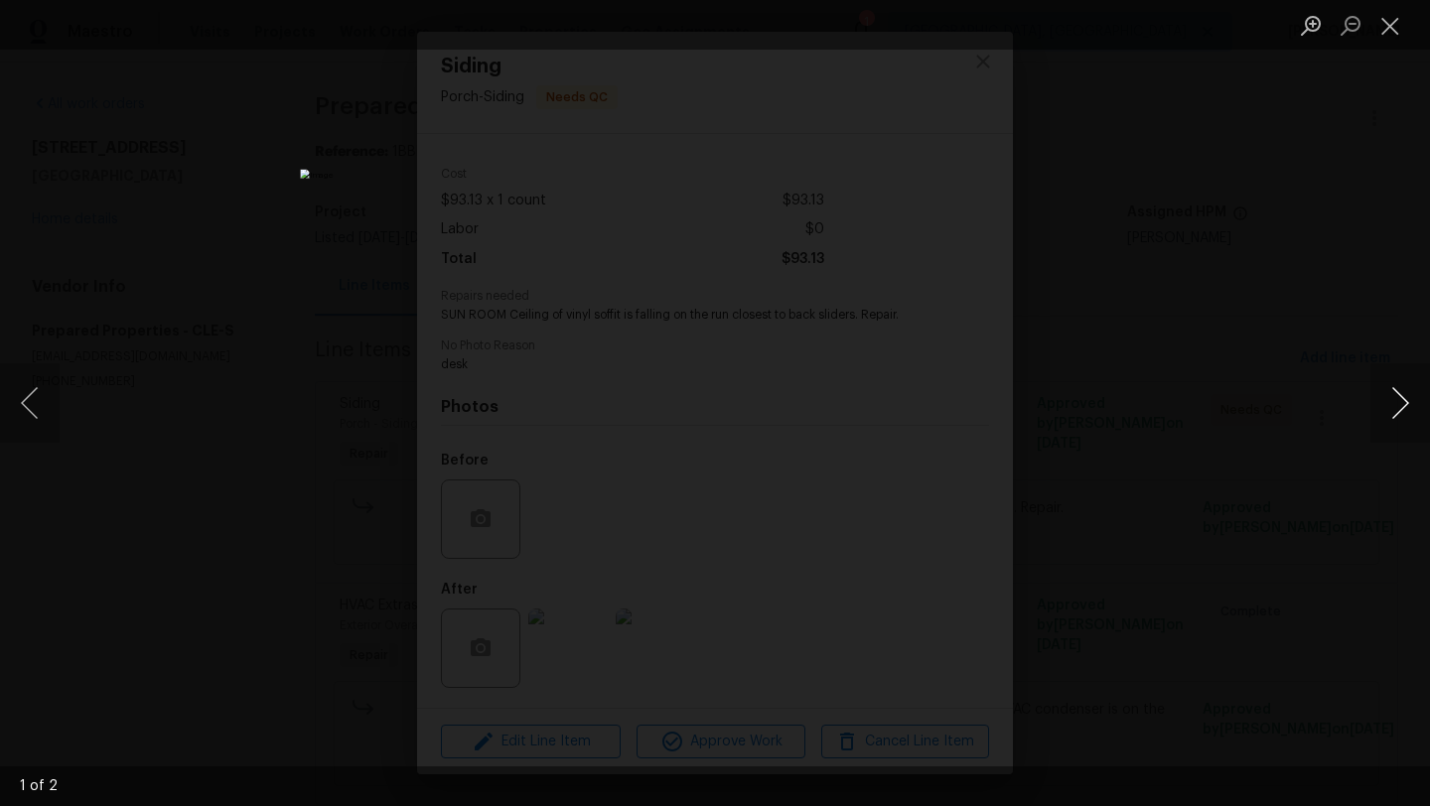
click at [1408, 415] on button "Next image" at bounding box center [1400, 402] width 60 height 79
click at [1387, 25] on button "Close lightbox" at bounding box center [1390, 25] width 40 height 35
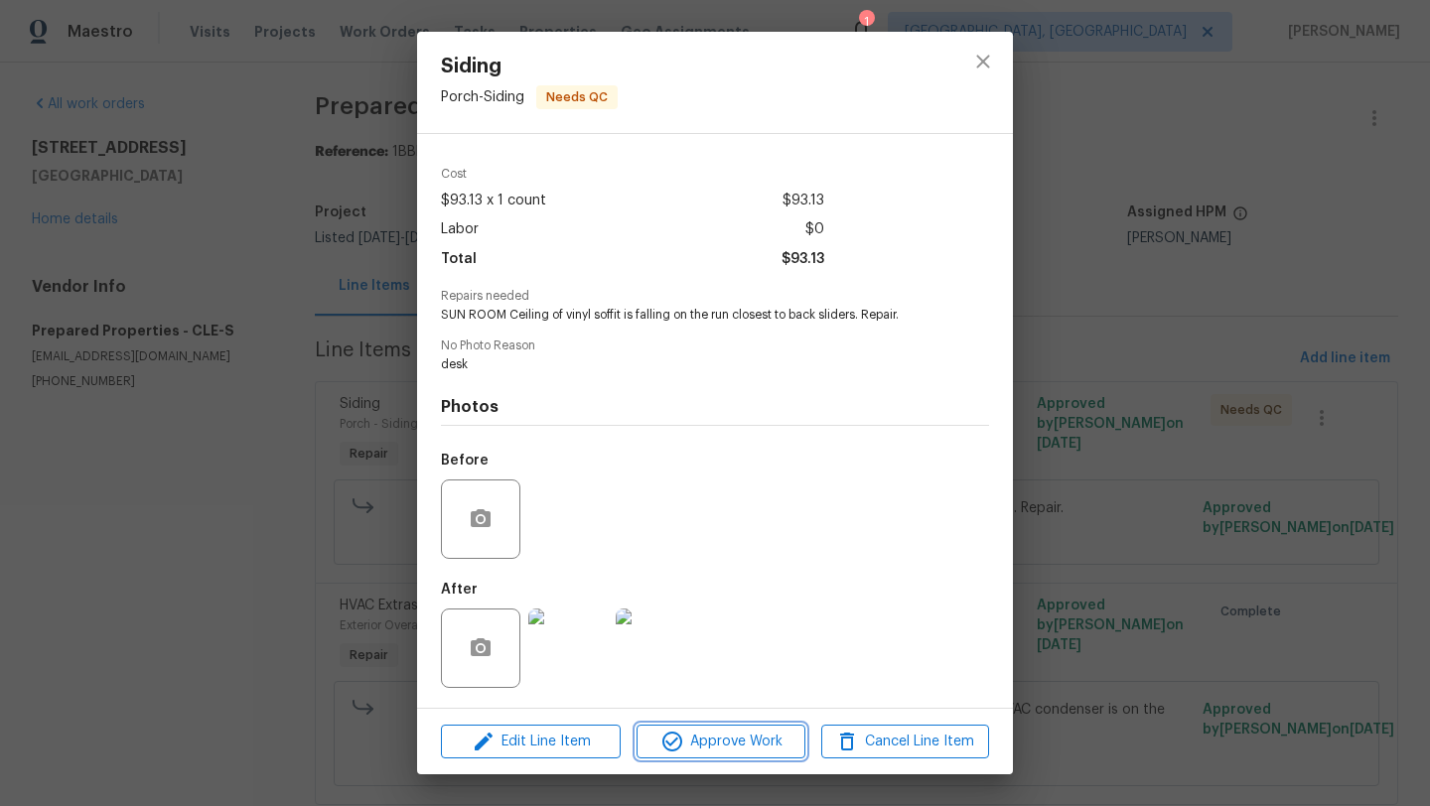
click at [733, 748] on span "Approve Work" at bounding box center [720, 742] width 156 height 25
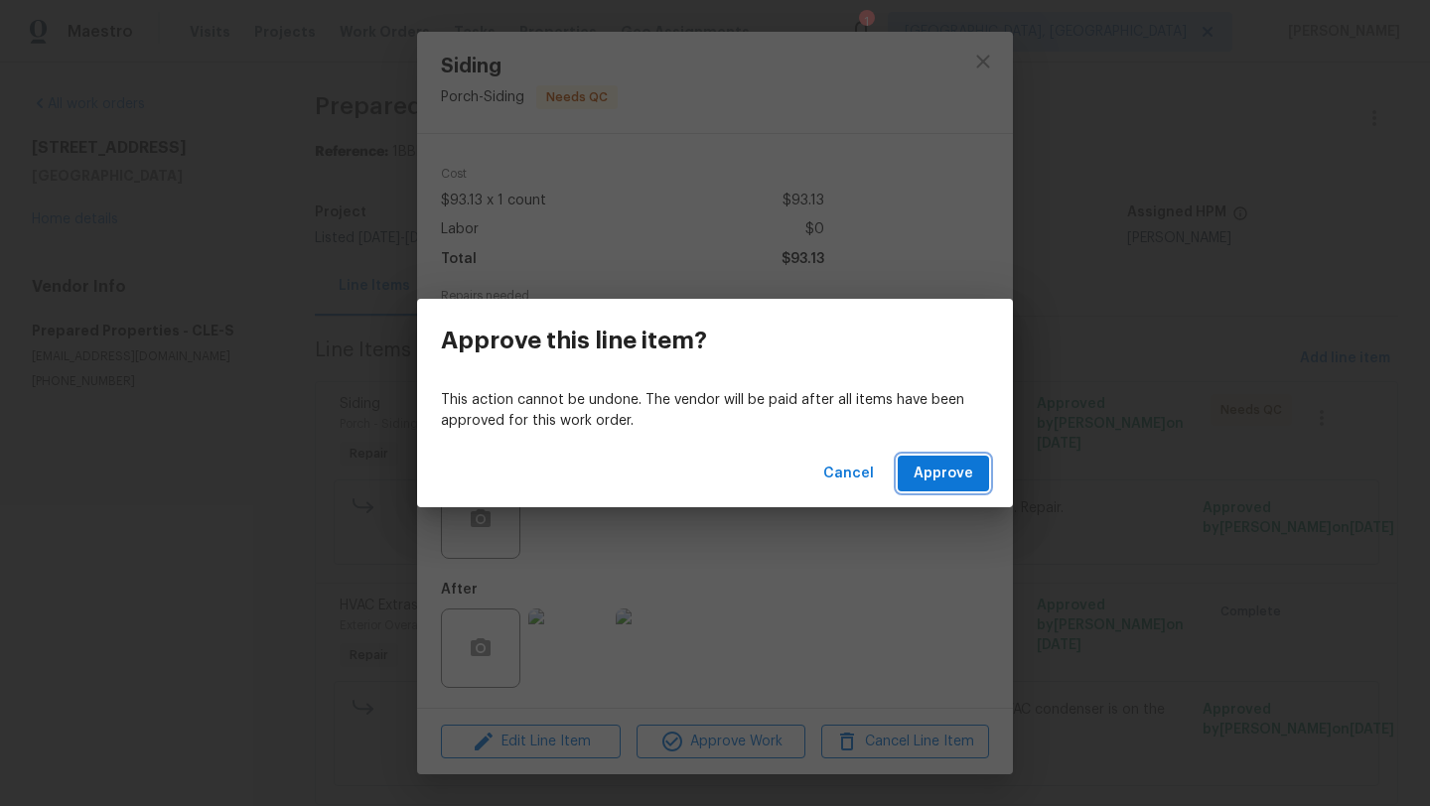
click at [929, 479] on span "Approve" at bounding box center [943, 474] width 60 height 25
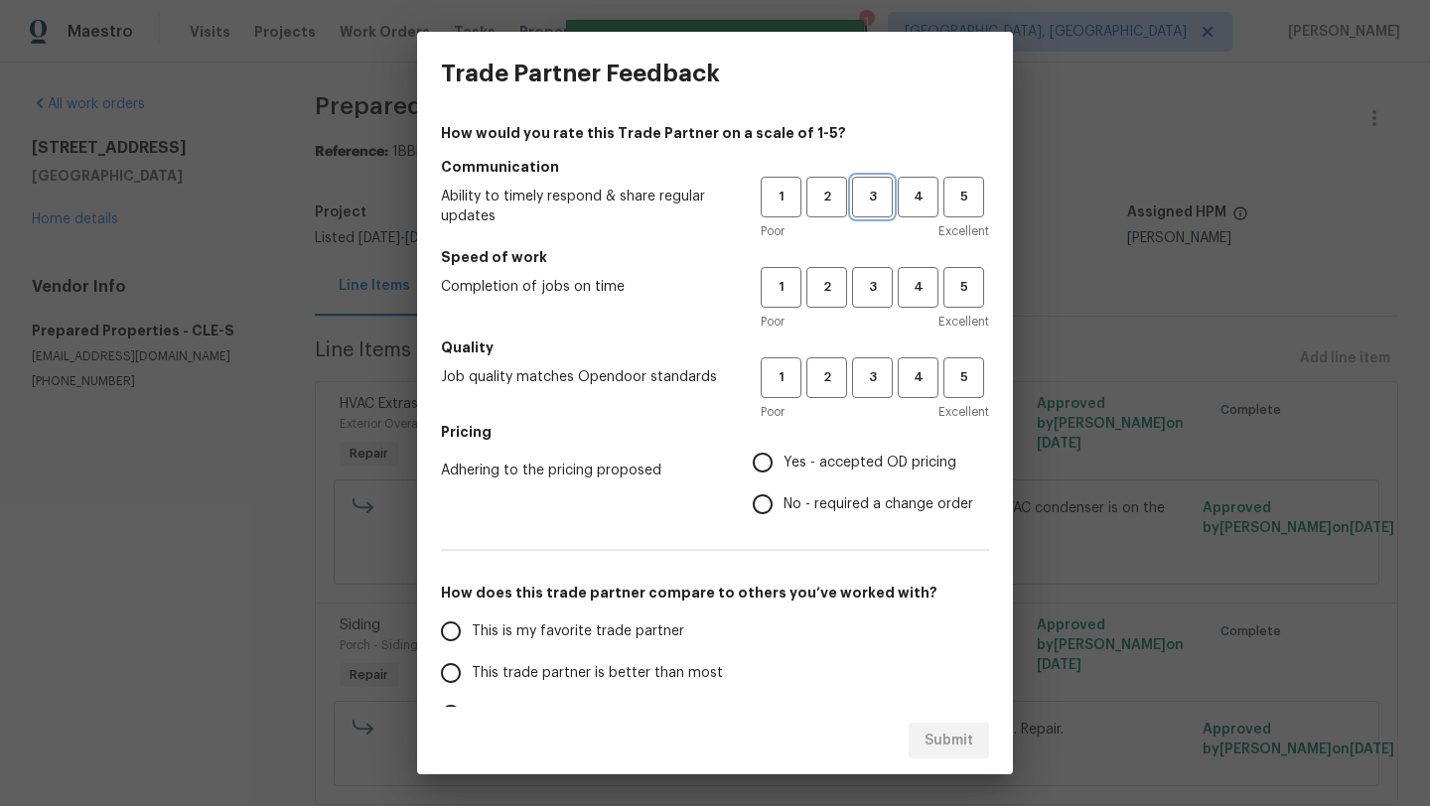
click at [872, 192] on span "3" at bounding box center [872, 197] width 37 height 23
click at [874, 293] on span "3" at bounding box center [872, 287] width 37 height 23
click at [876, 361] on button "3" at bounding box center [872, 377] width 41 height 41
click at [759, 453] on input "Yes - accepted OD pricing" at bounding box center [763, 463] width 42 height 42
radio input "true"
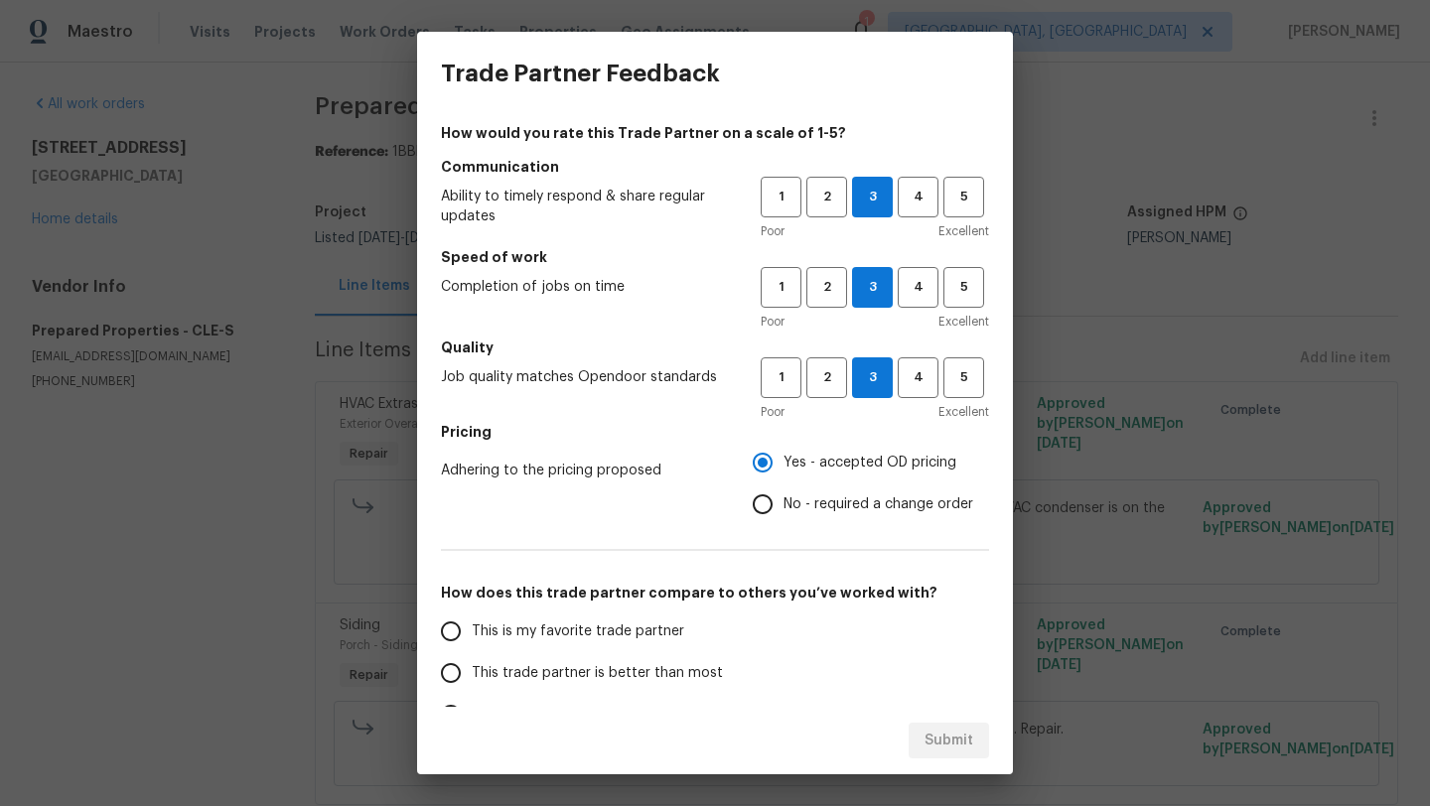
click at [542, 671] on span "This trade partner is better than most" at bounding box center [597, 673] width 251 height 21
click at [472, 671] on input "This trade partner is better than most" at bounding box center [451, 673] width 42 height 42
click at [968, 738] on span "Submit" at bounding box center [948, 741] width 49 height 25
radio input "true"
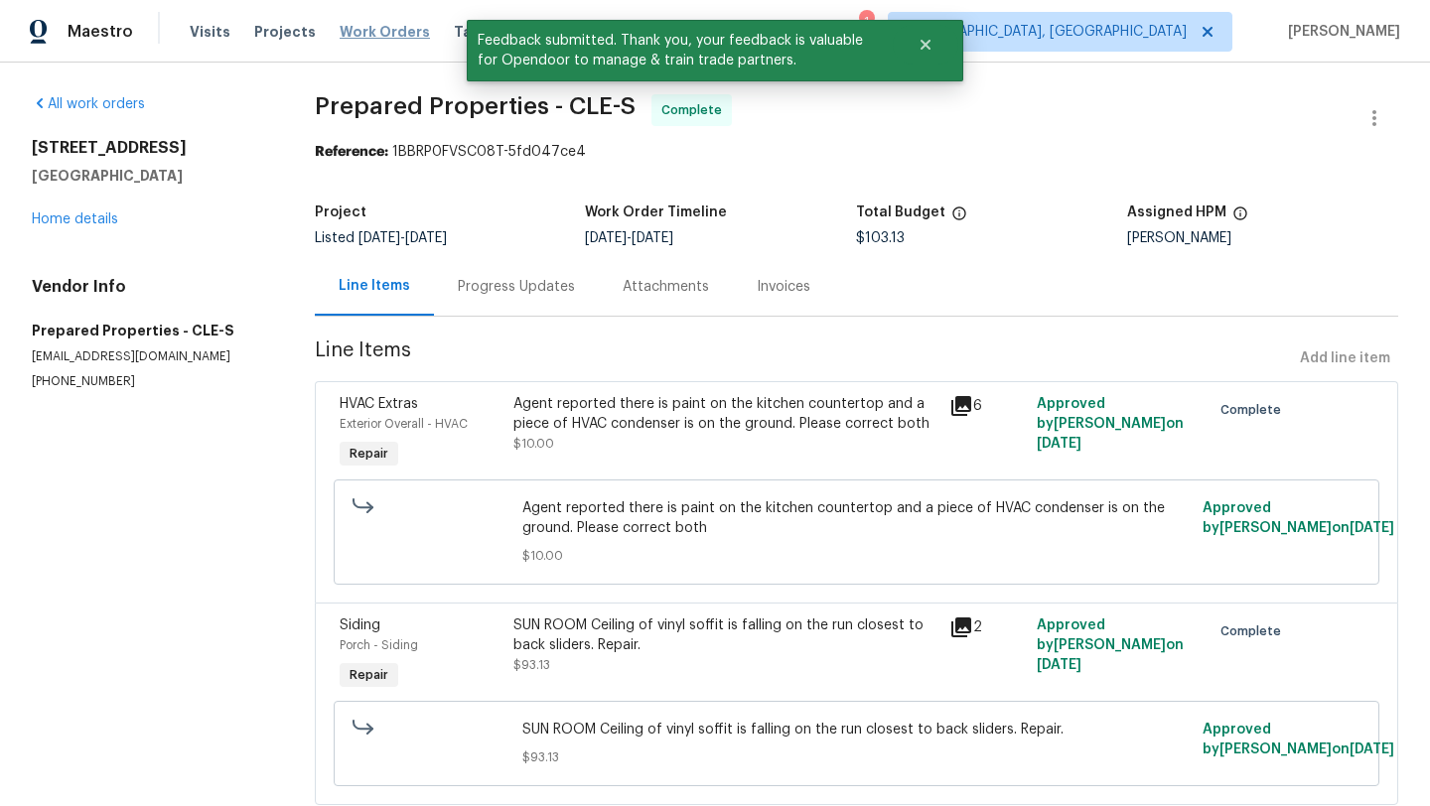
click at [389, 31] on span "Work Orders" at bounding box center [385, 32] width 90 height 20
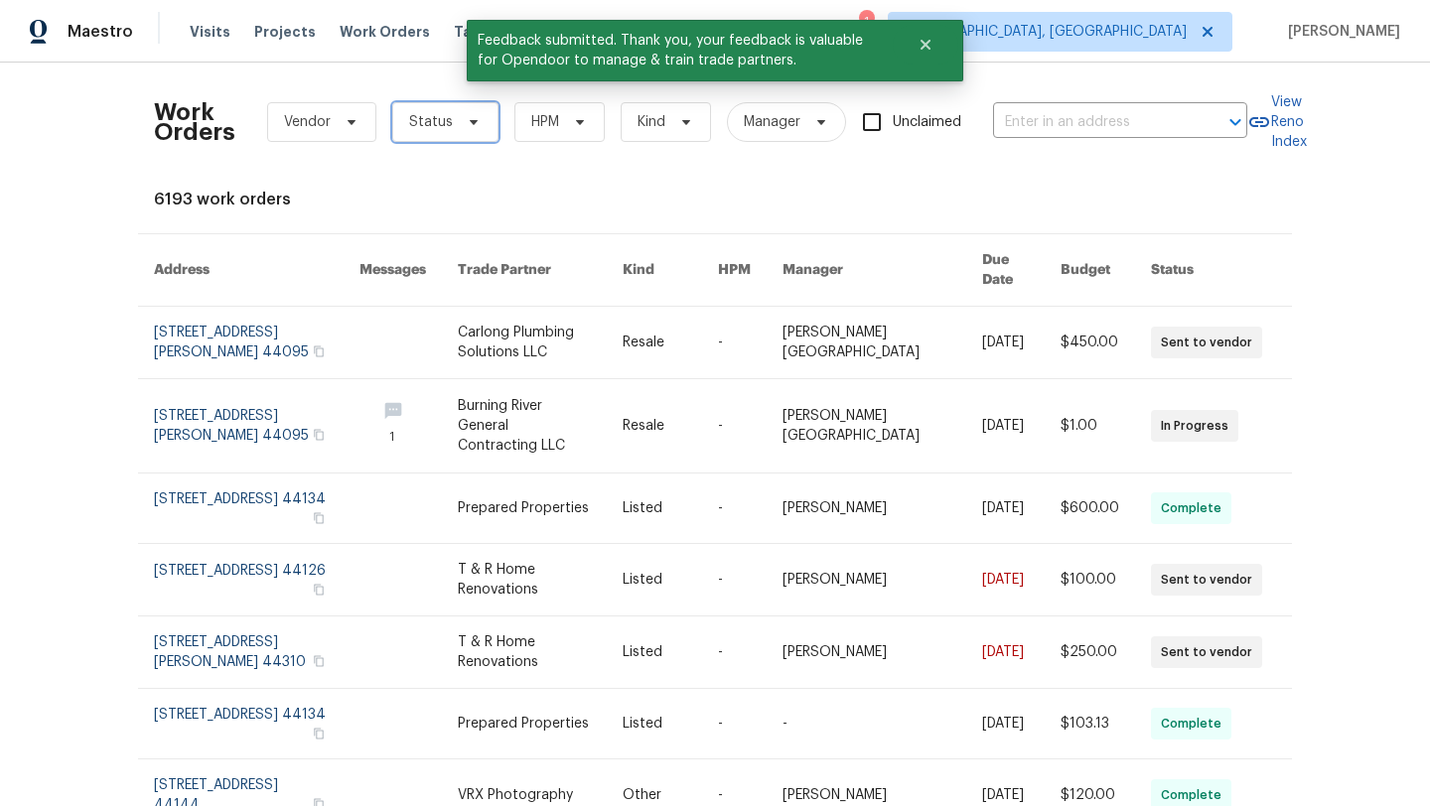
click at [476, 122] on icon at bounding box center [474, 122] width 16 height 16
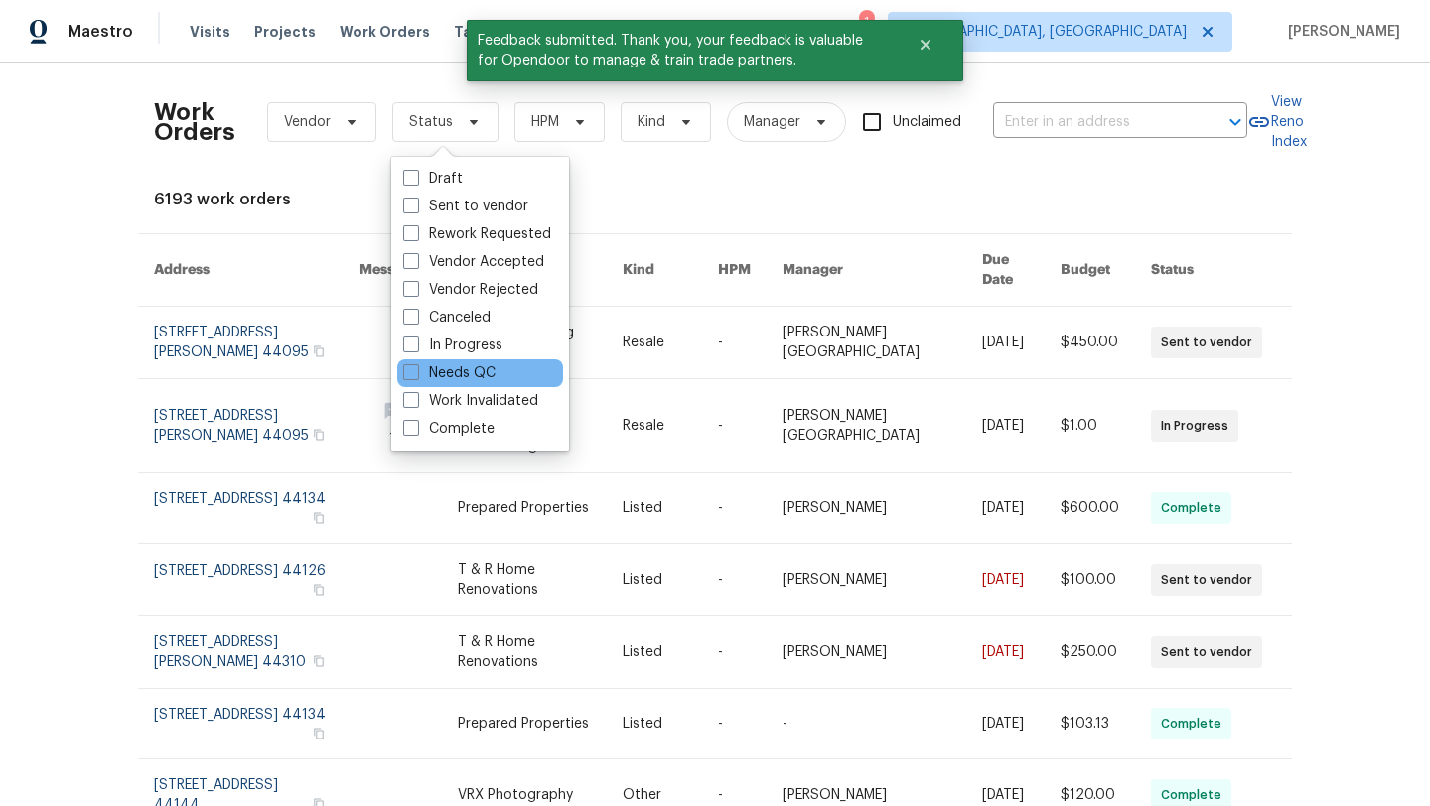
click at [502, 380] on div "Needs QC" at bounding box center [480, 373] width 166 height 28
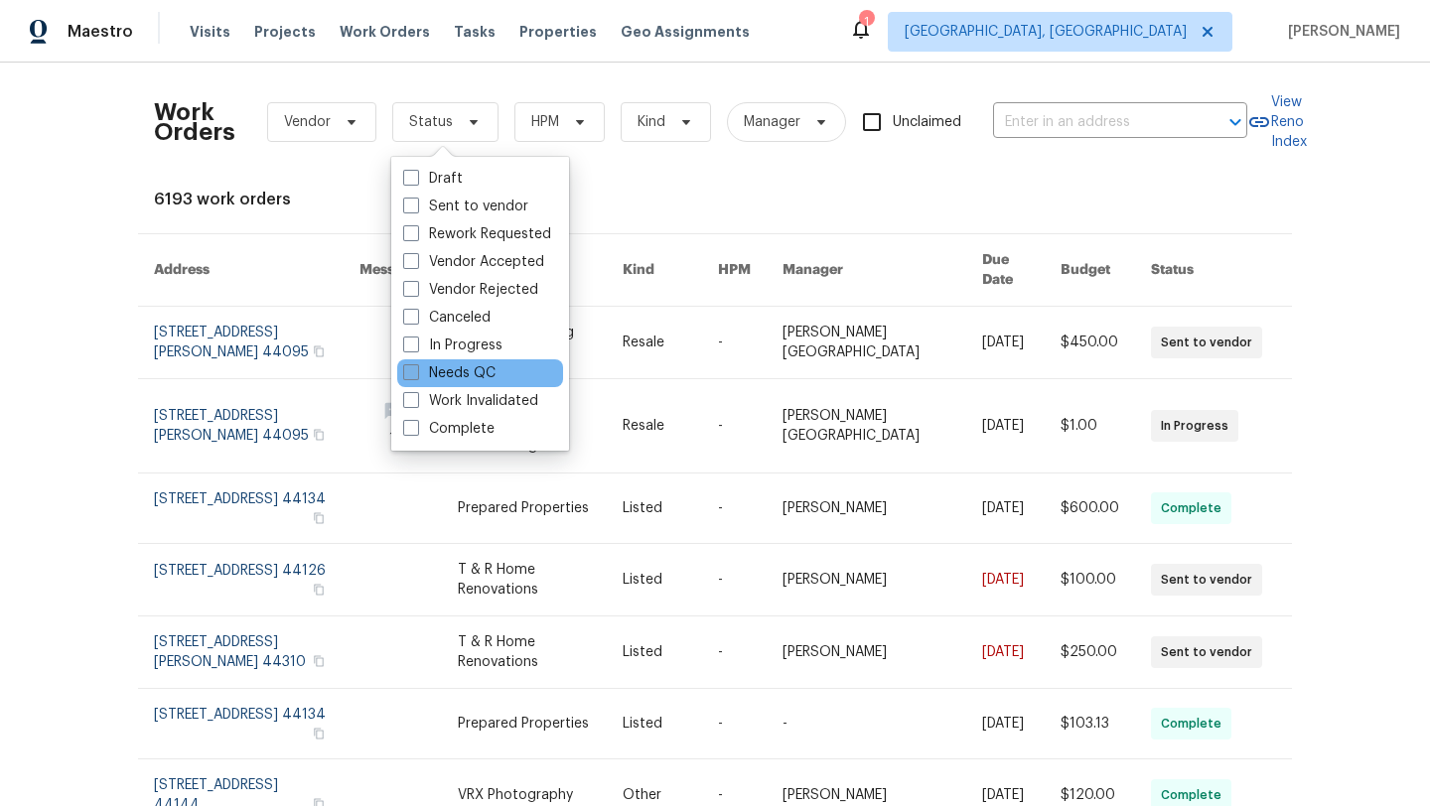
click at [450, 375] on label "Needs QC" at bounding box center [449, 373] width 92 height 20
click at [416, 375] on input "Needs QC" at bounding box center [409, 369] width 13 height 13
checkbox input "true"
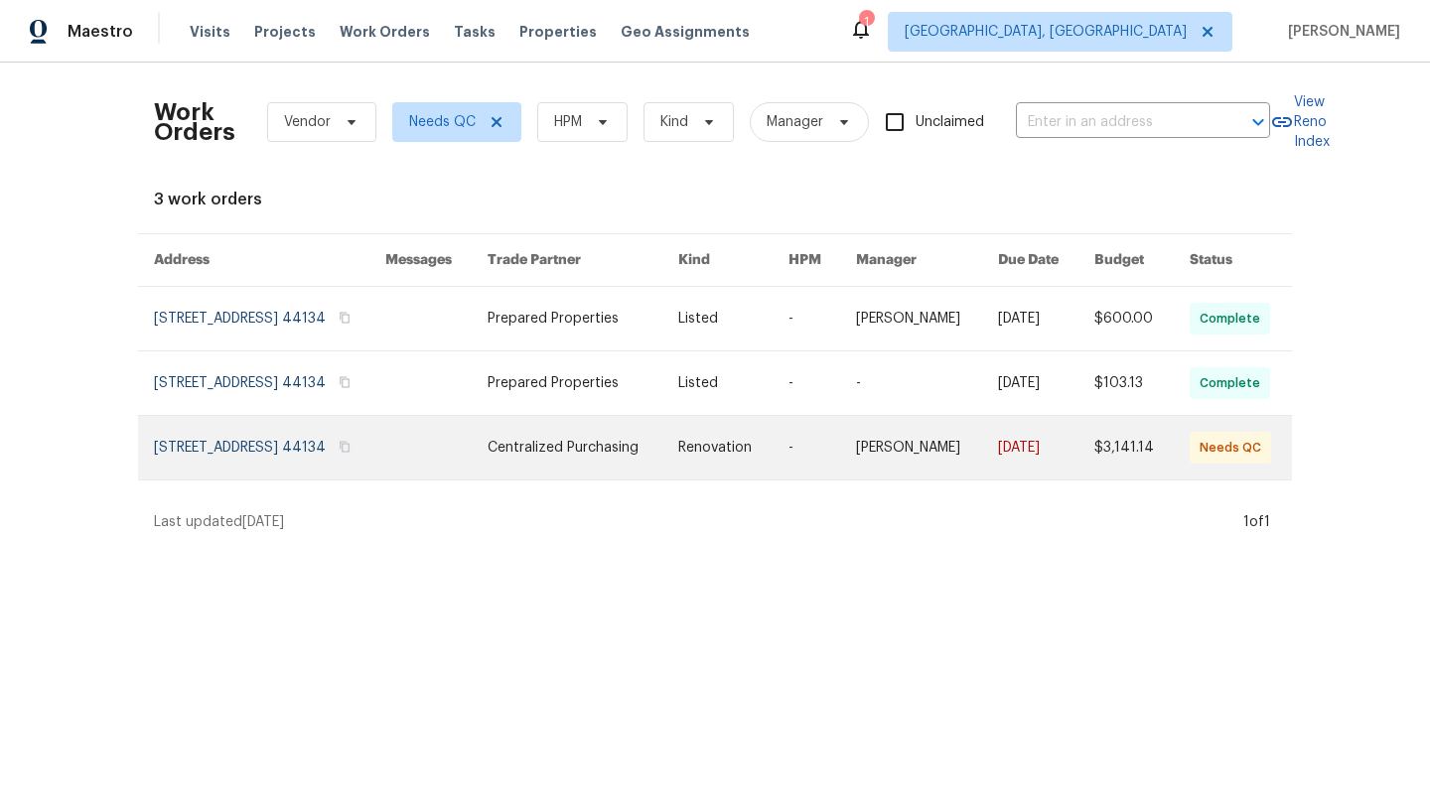
click at [452, 463] on link at bounding box center [436, 448] width 102 height 64
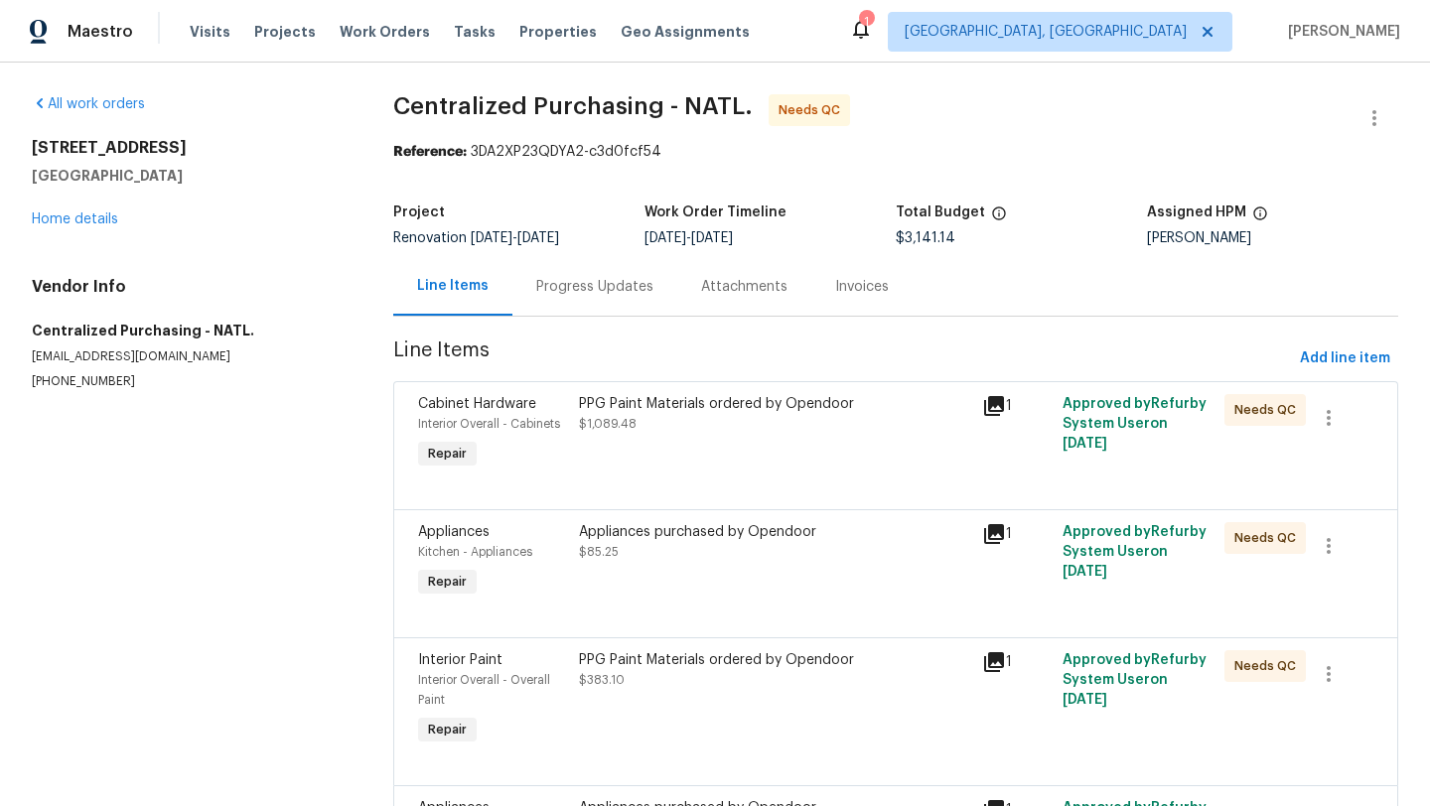
click at [741, 461] on div "PPG Paint Materials ordered by Opendoor $1,089.48" at bounding box center [774, 433] width 403 height 91
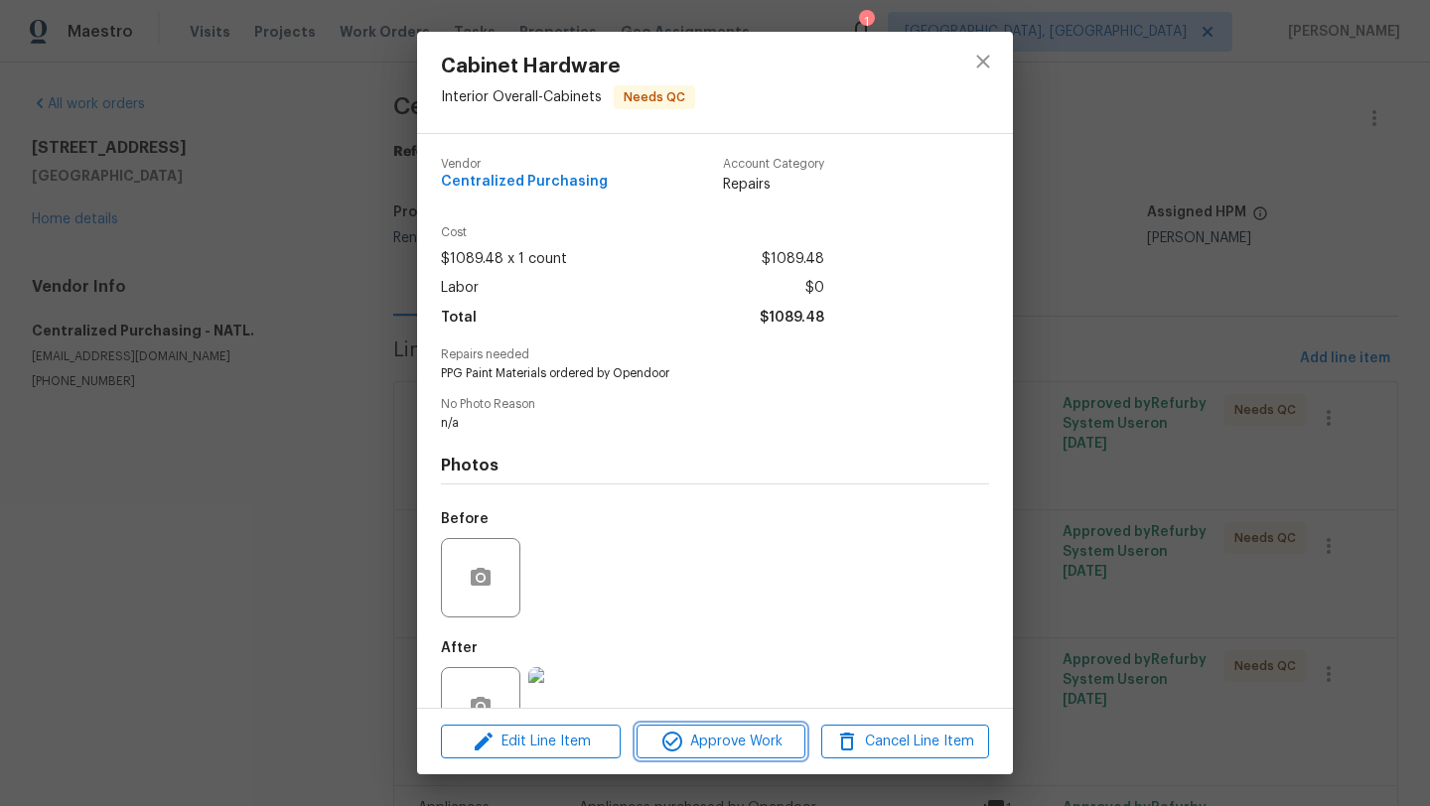
click at [712, 752] on span "Approve Work" at bounding box center [720, 742] width 156 height 25
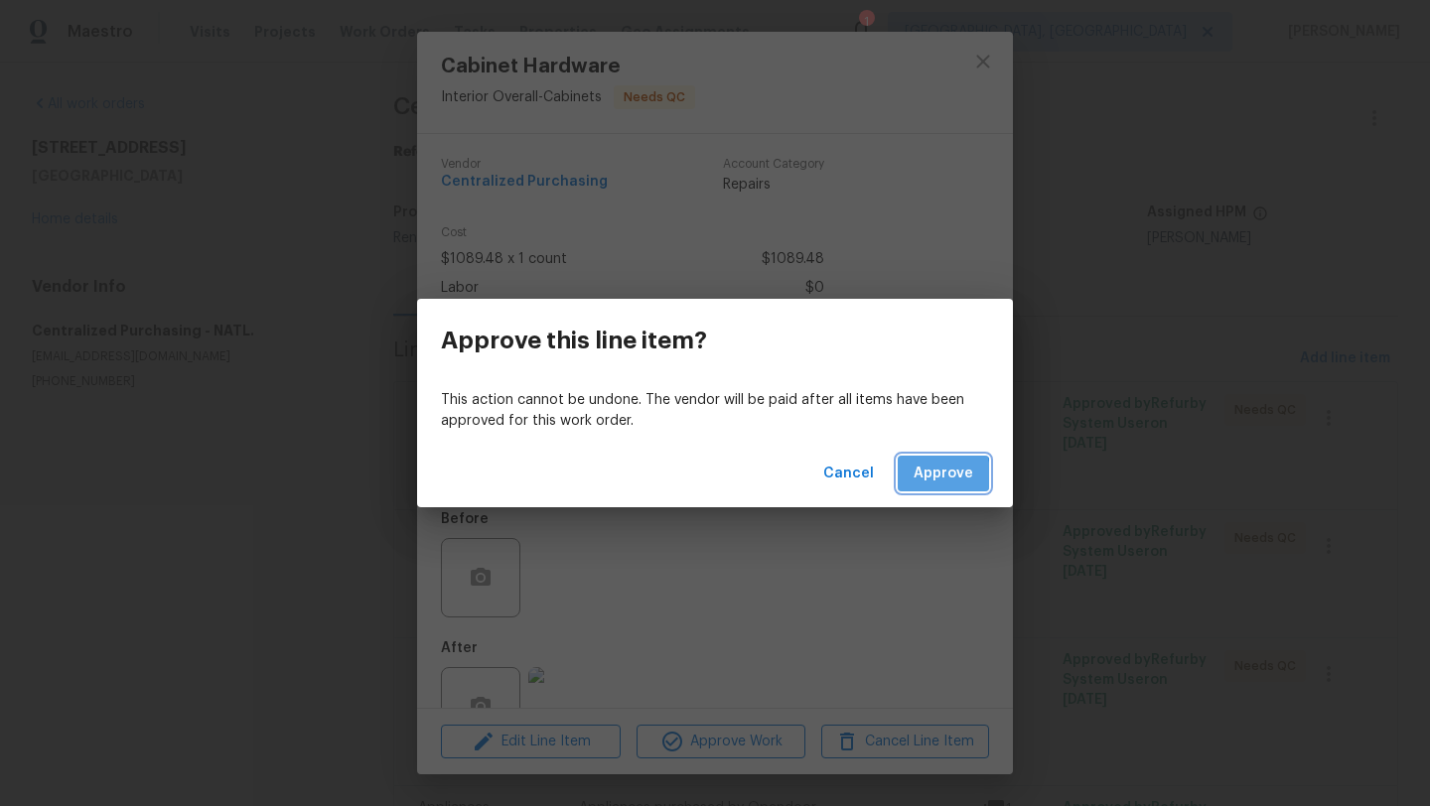
click at [909, 476] on button "Approve" at bounding box center [942, 474] width 91 height 37
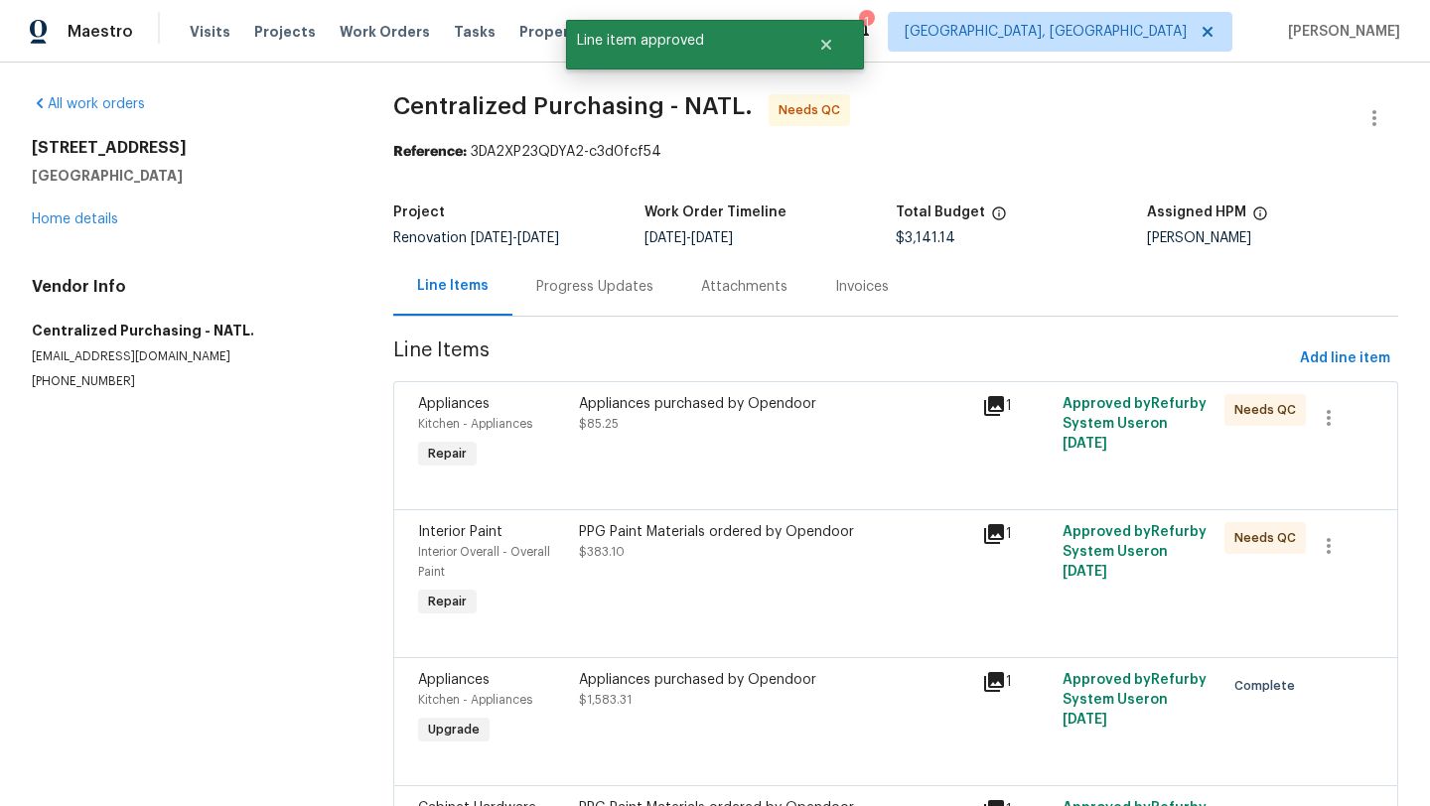
click at [666, 569] on div "PPG Paint Materials ordered by Opendoor $383.10" at bounding box center [774, 571] width 403 height 111
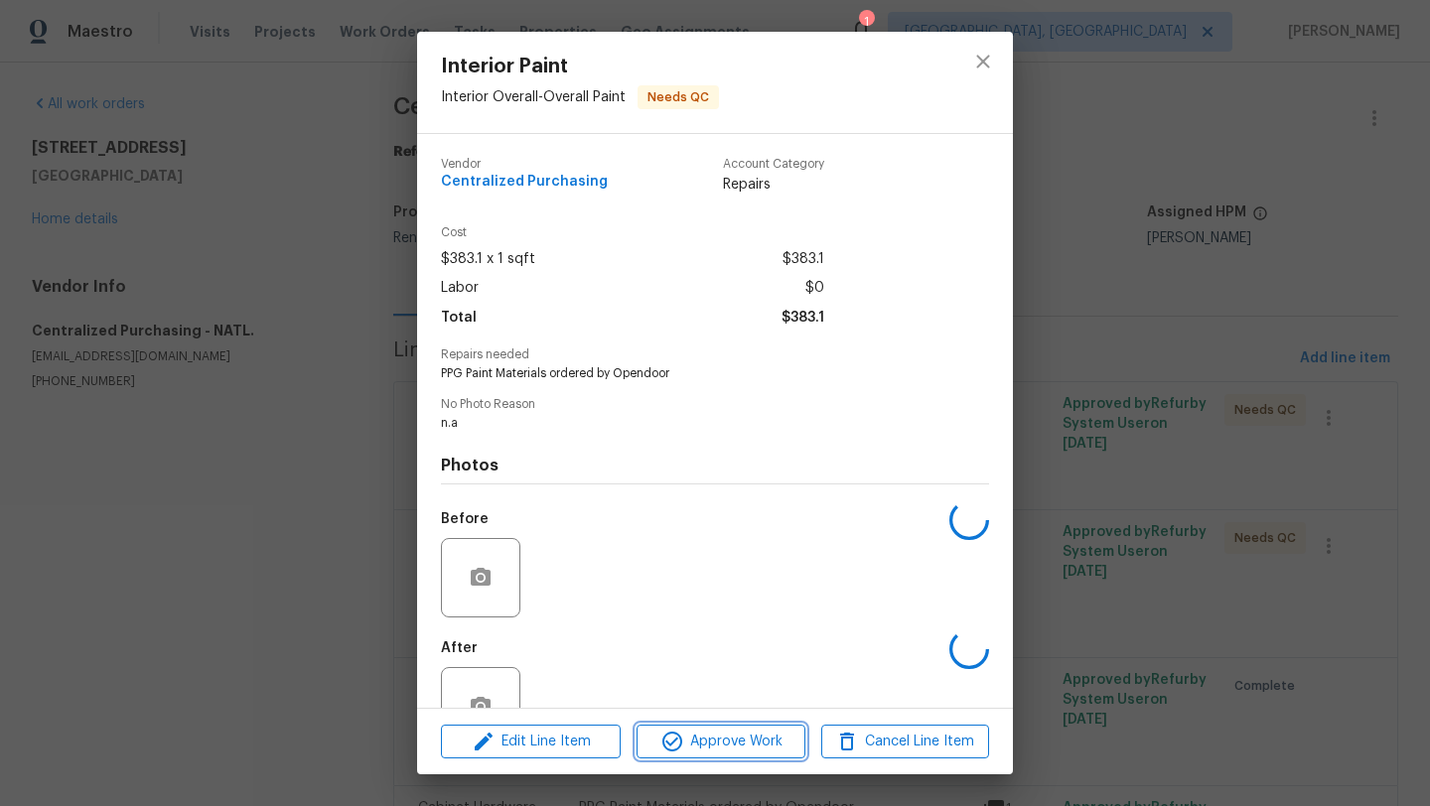
click at [674, 745] on icon "button" at bounding box center [672, 742] width 24 height 24
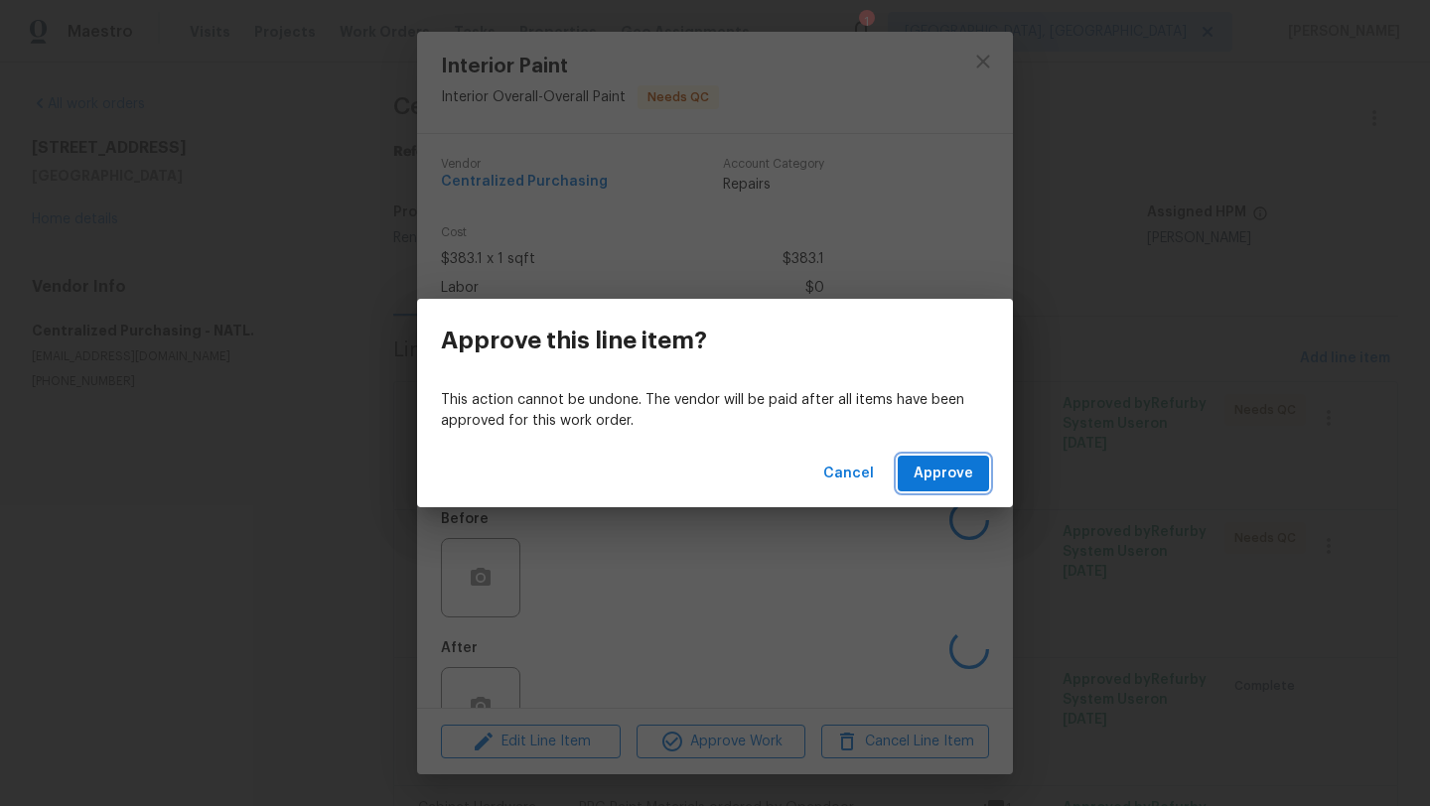
click at [933, 473] on span "Approve" at bounding box center [943, 474] width 60 height 25
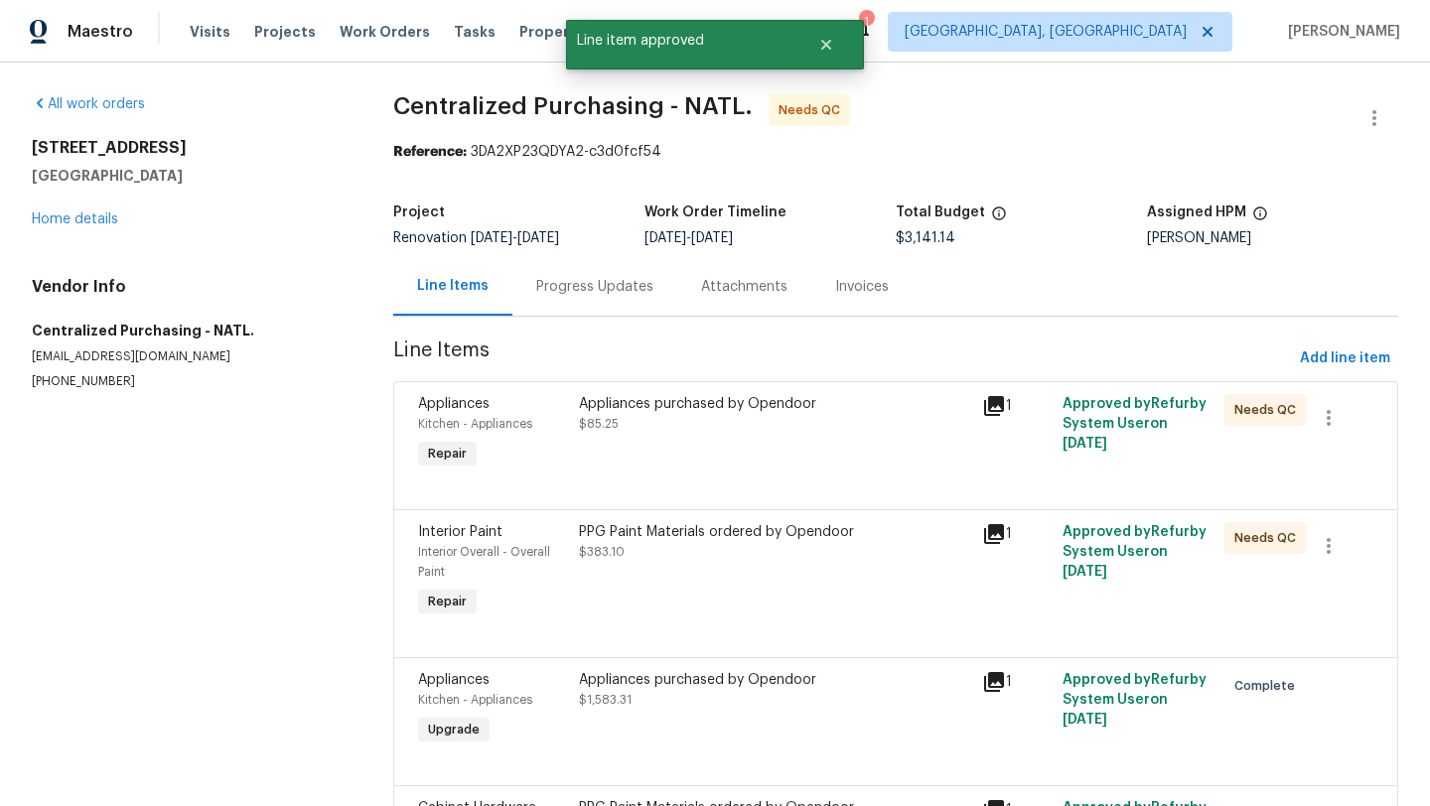
click at [680, 440] on div "Appliances purchased by Opendoor $85.25" at bounding box center [774, 433] width 403 height 91
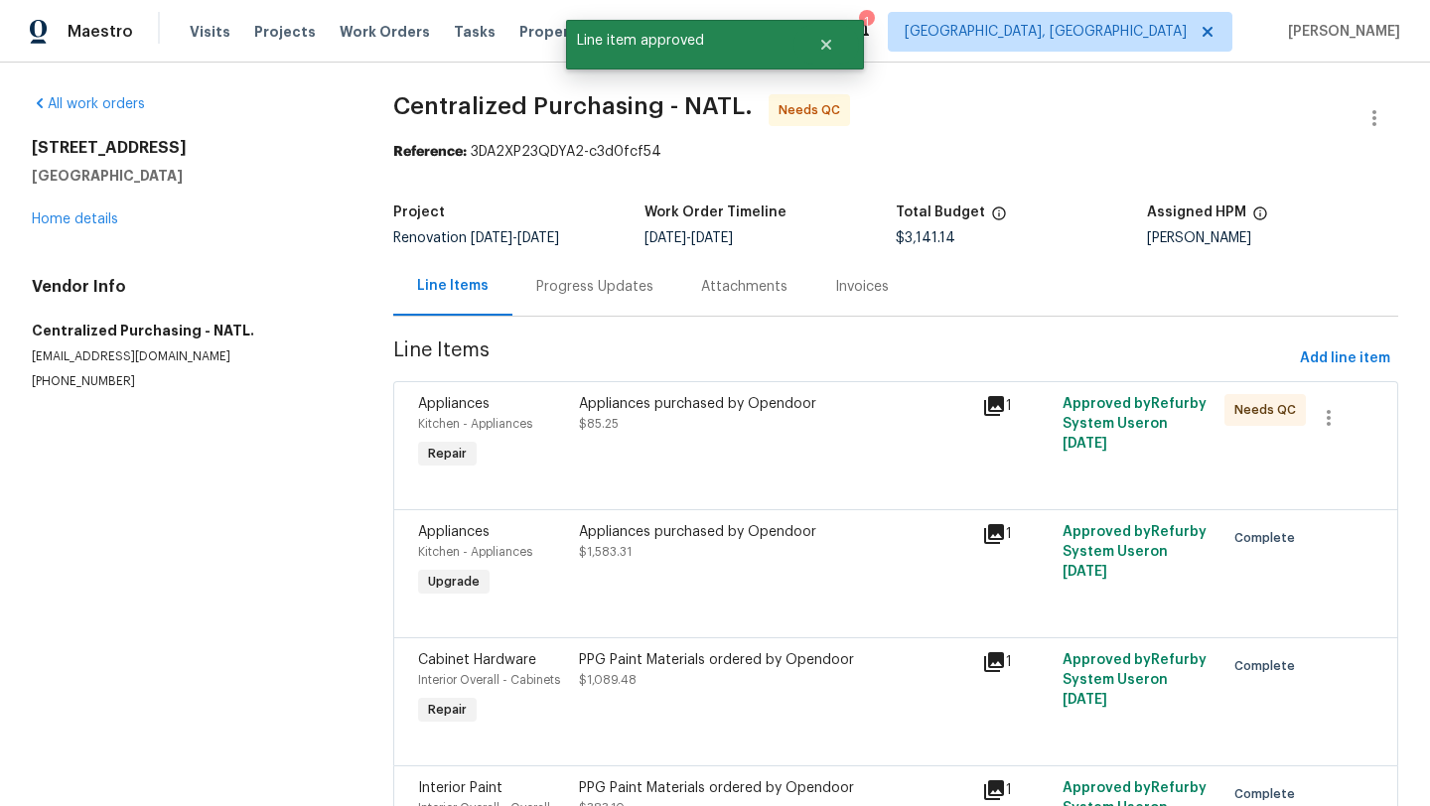
click at [691, 445] on div "Appliances purchased by Opendoor $85.25" at bounding box center [774, 433] width 403 height 91
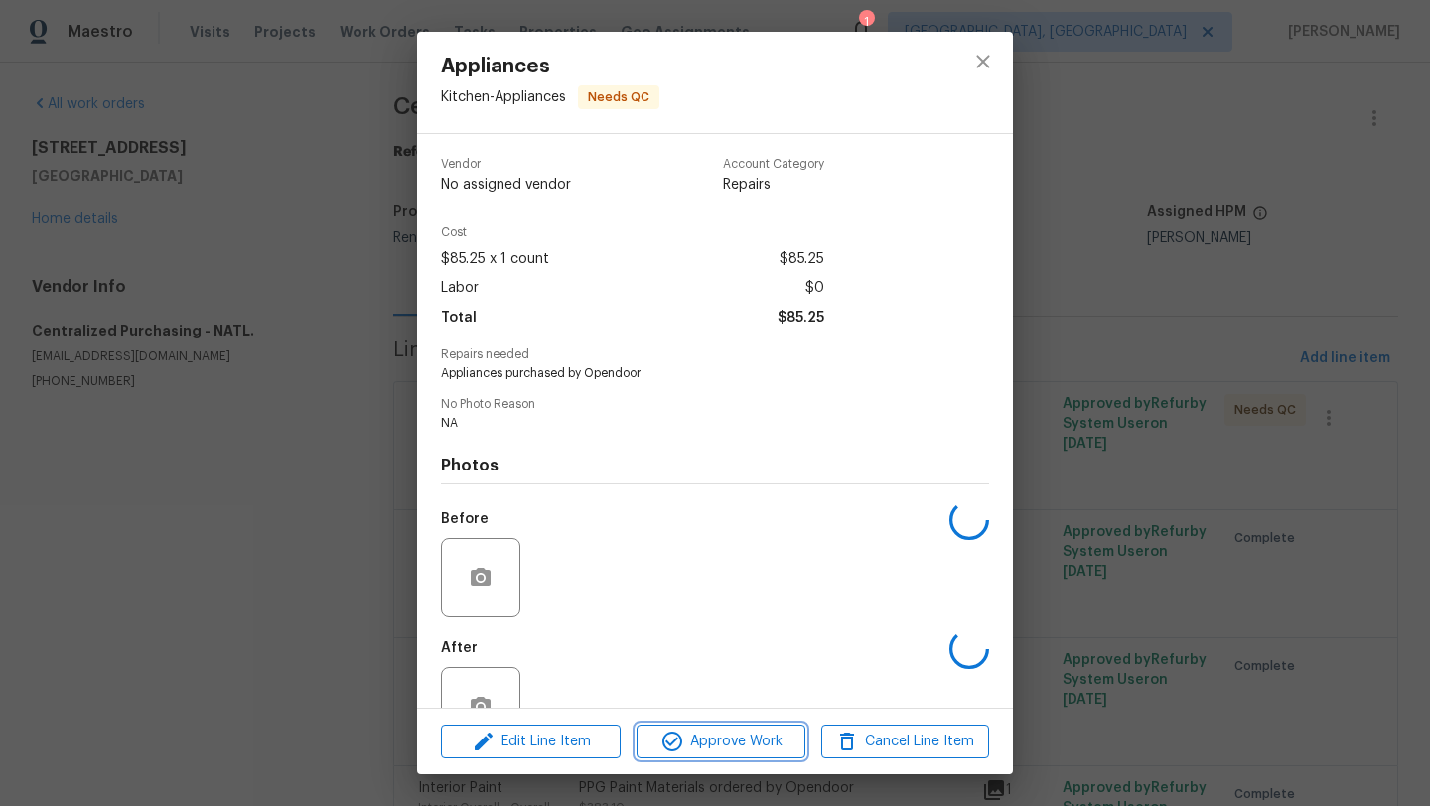
click at [686, 745] on span "Approve Work" at bounding box center [720, 742] width 156 height 25
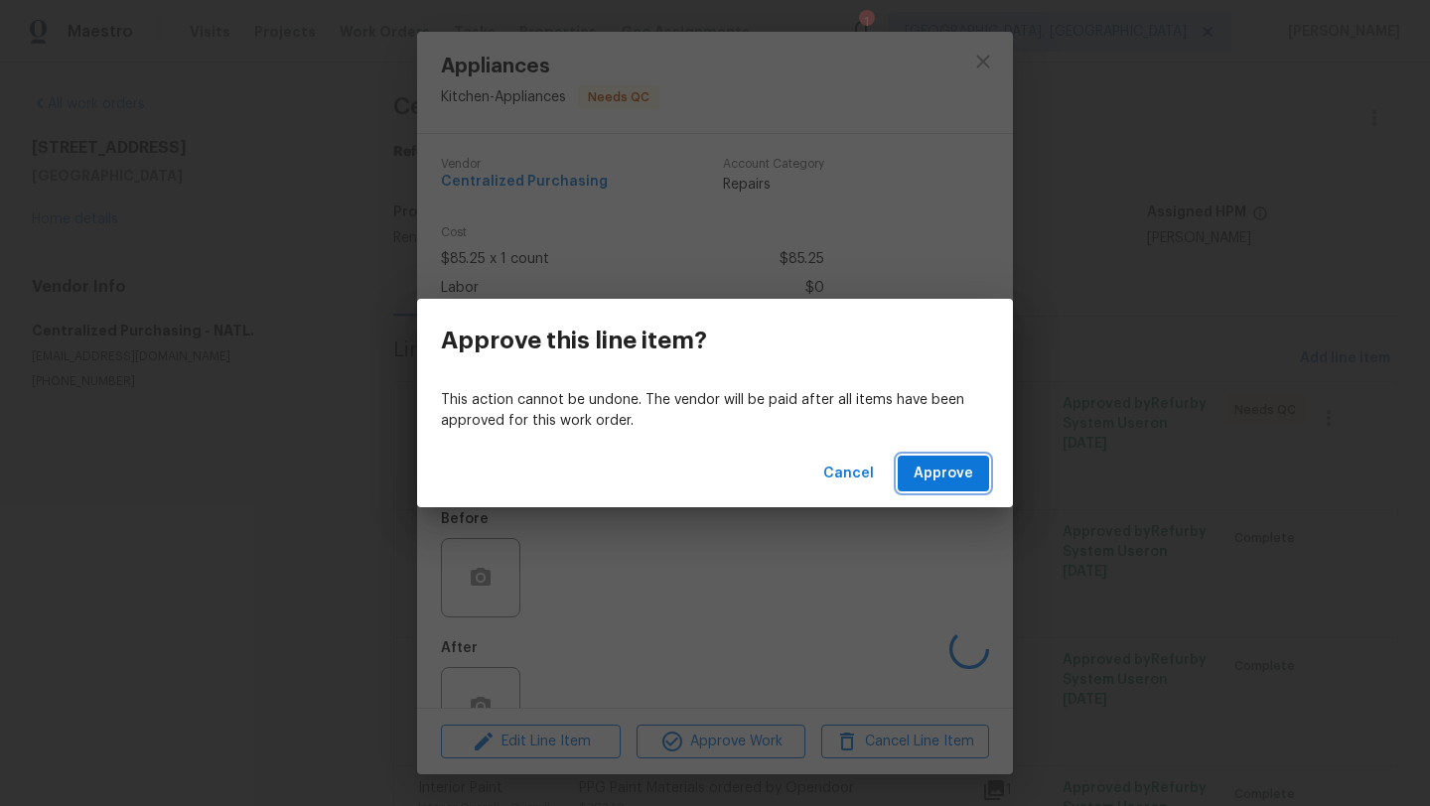
click at [936, 479] on span "Approve" at bounding box center [943, 474] width 60 height 25
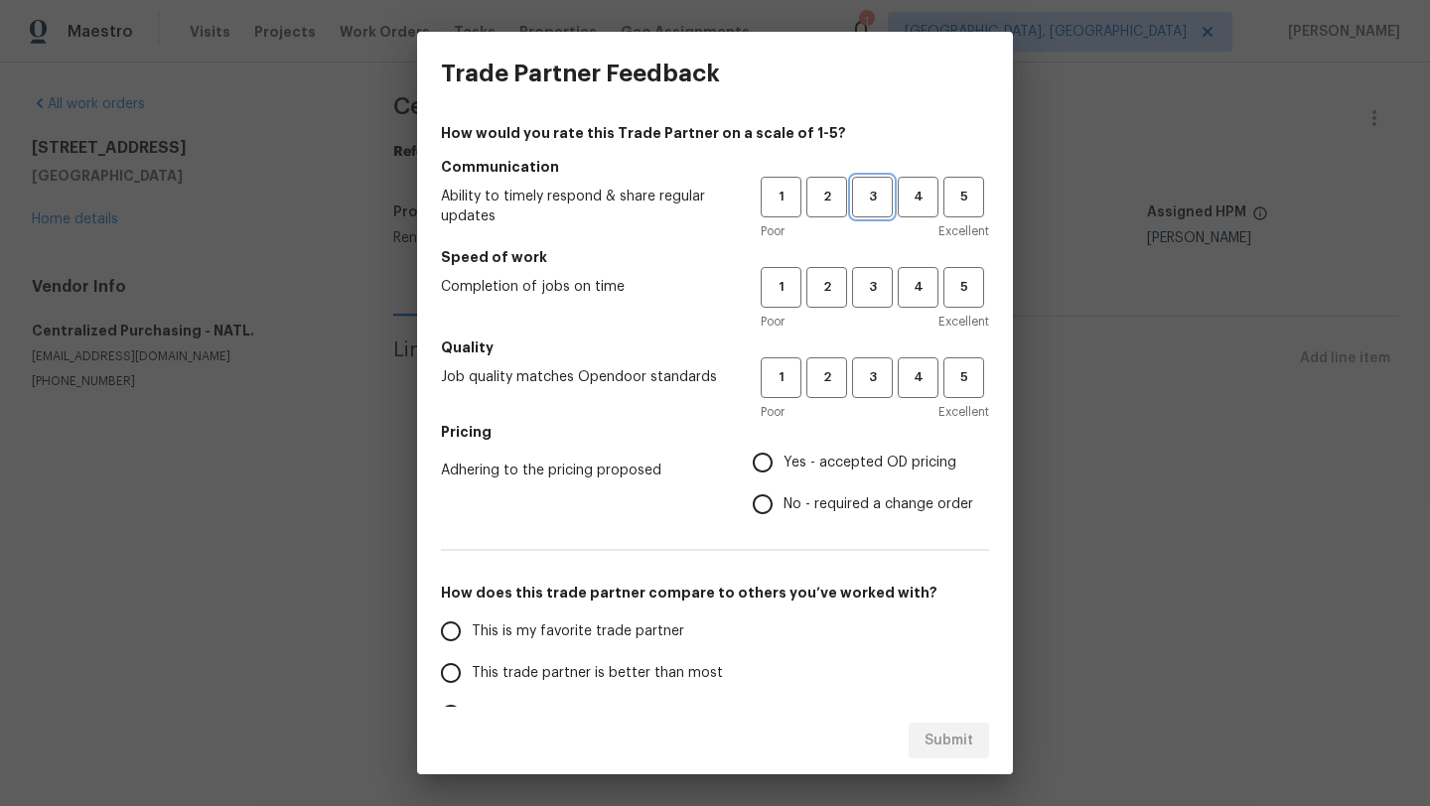
click at [872, 189] on span "3" at bounding box center [872, 197] width 37 height 23
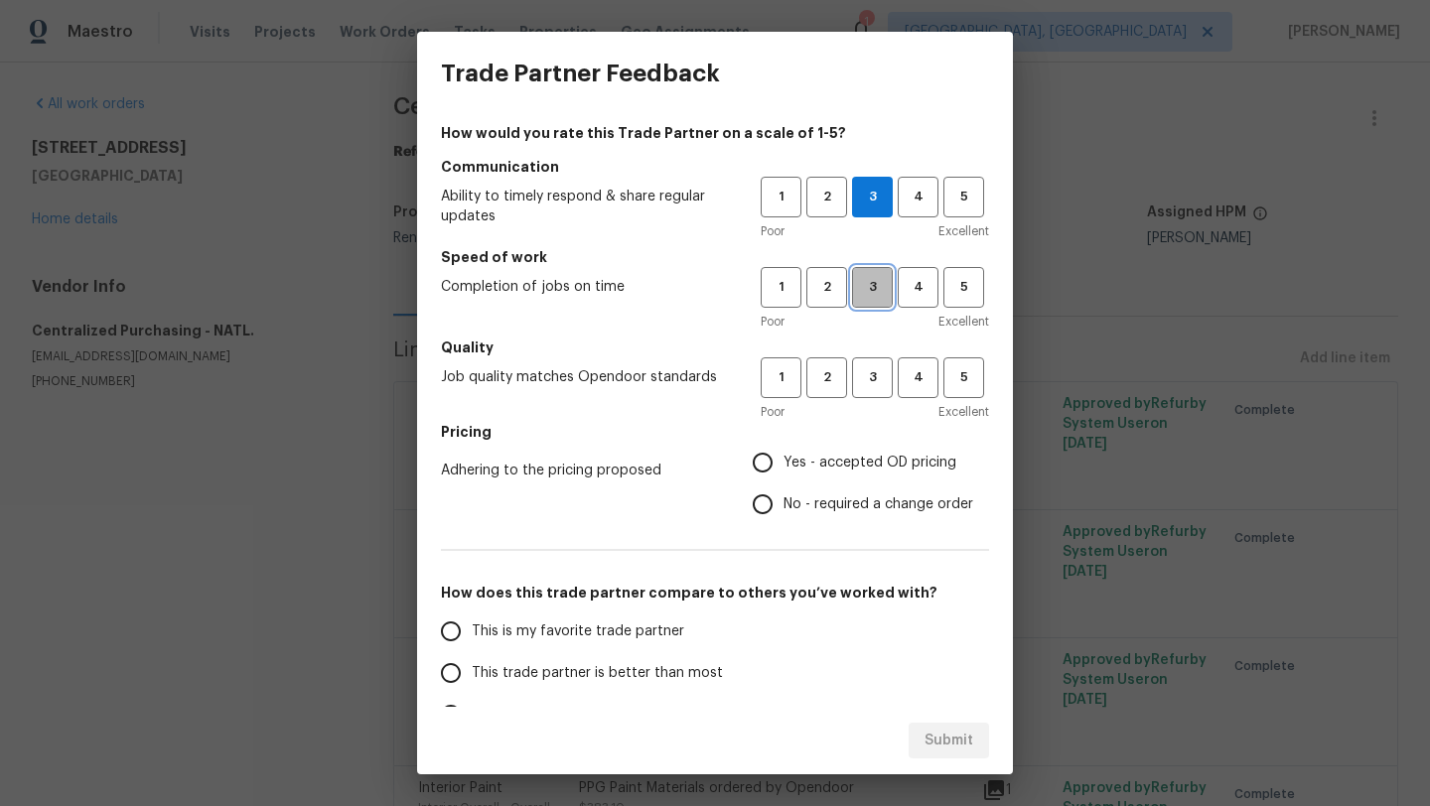
click at [876, 283] on span "3" at bounding box center [872, 287] width 37 height 23
click at [873, 382] on span "3" at bounding box center [872, 377] width 37 height 23
click at [759, 466] on input "Yes - accepted OD pricing" at bounding box center [763, 463] width 42 height 42
radio input "true"
click at [587, 670] on span "This trade partner is better than most" at bounding box center [597, 673] width 251 height 21
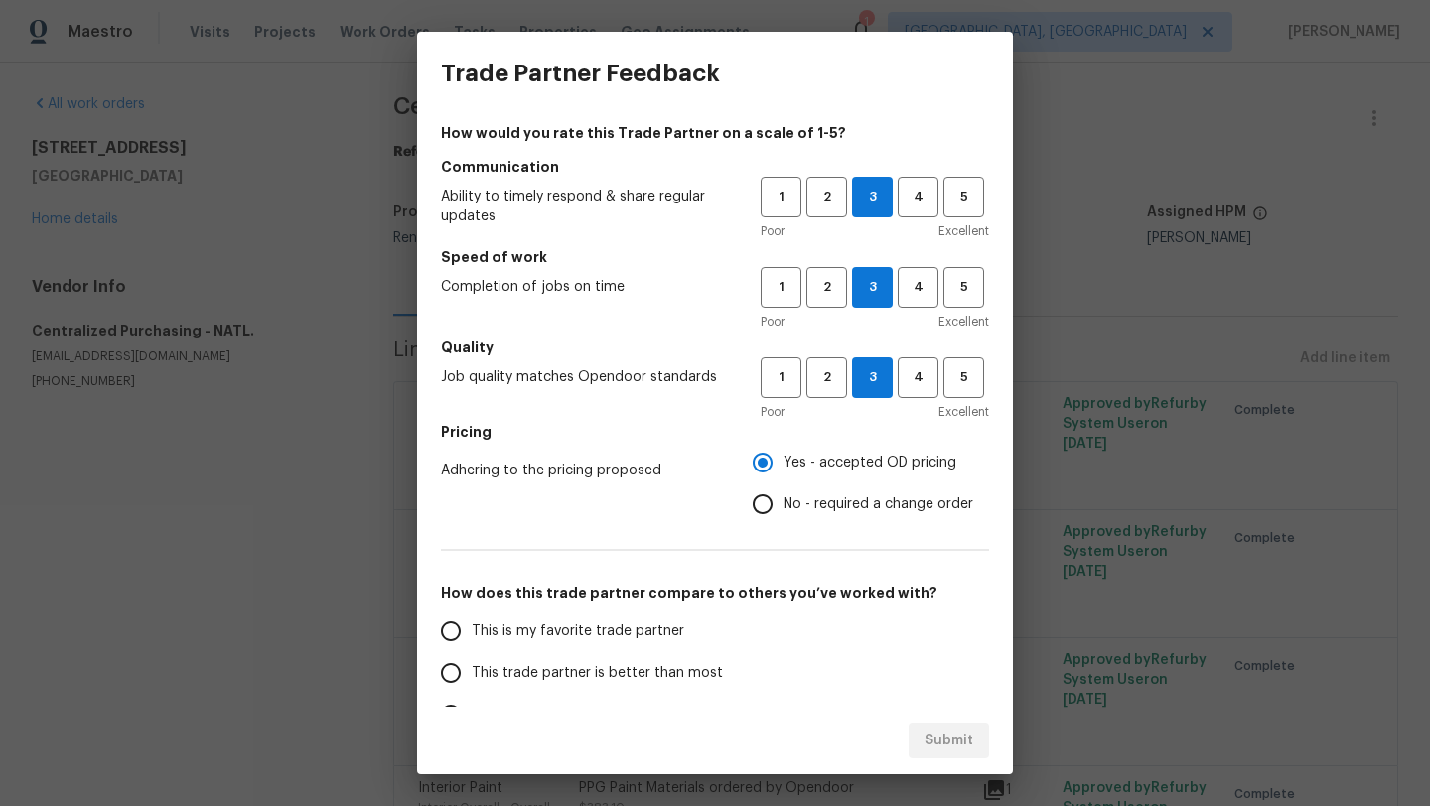
click at [472, 670] on input "This trade partner is better than most" at bounding box center [451, 673] width 42 height 42
click at [951, 746] on span "Submit" at bounding box center [948, 741] width 49 height 25
radio input "true"
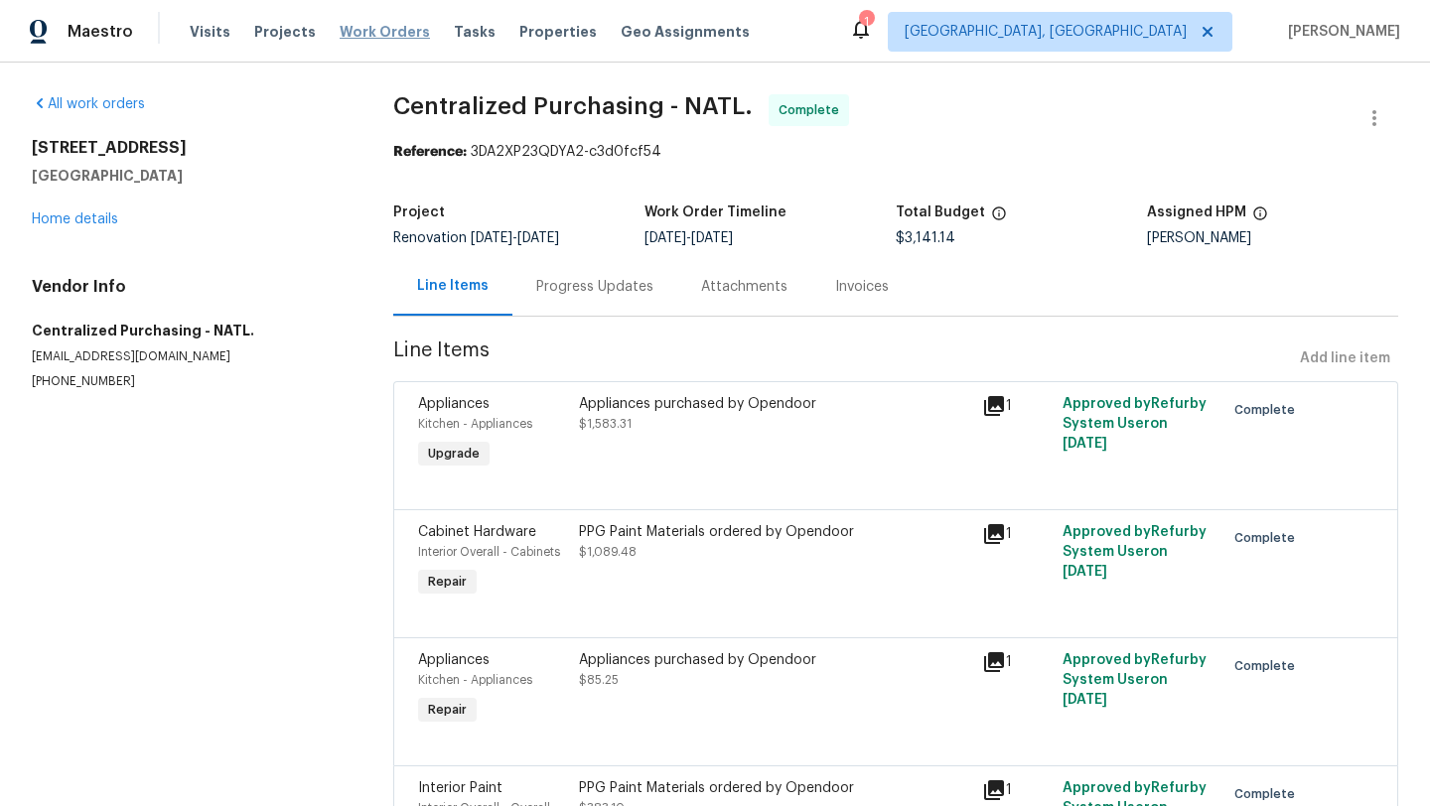
click at [377, 26] on span "Work Orders" at bounding box center [385, 32] width 90 height 20
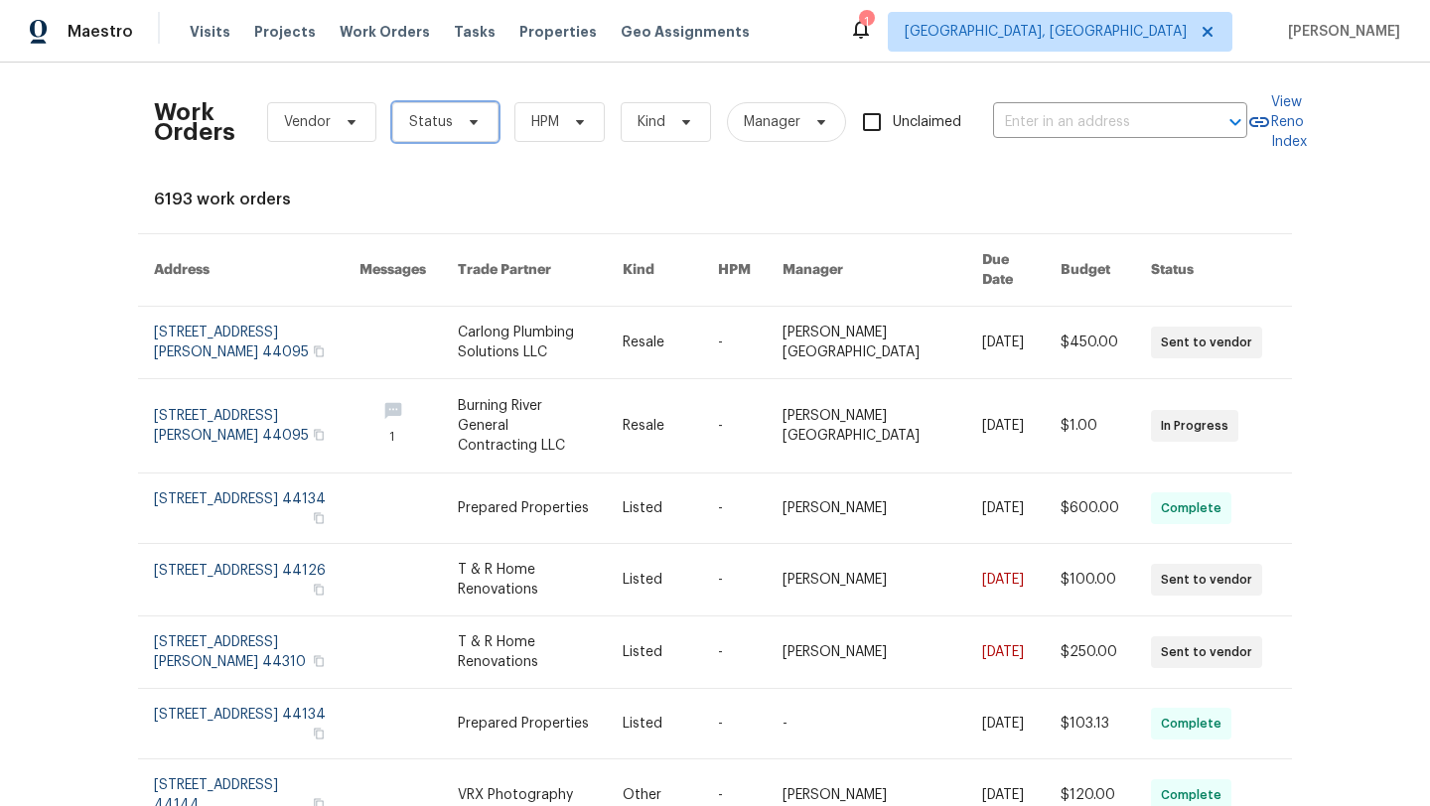
click at [466, 120] on icon at bounding box center [474, 122] width 16 height 16
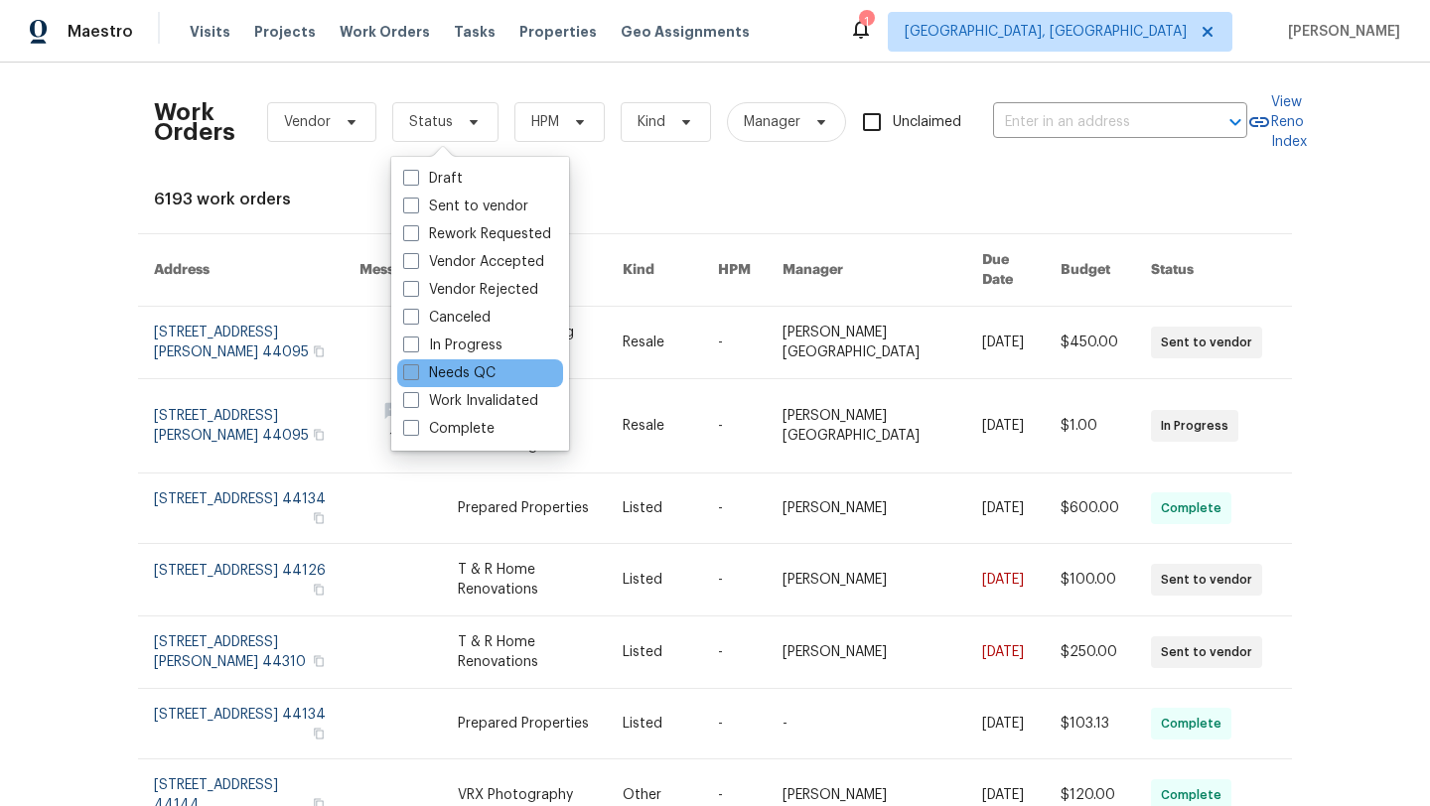
click at [476, 376] on label "Needs QC" at bounding box center [449, 373] width 92 height 20
click at [416, 376] on input "Needs QC" at bounding box center [409, 369] width 13 height 13
checkbox input "true"
